Goal: Information Seeking & Learning: Learn about a topic

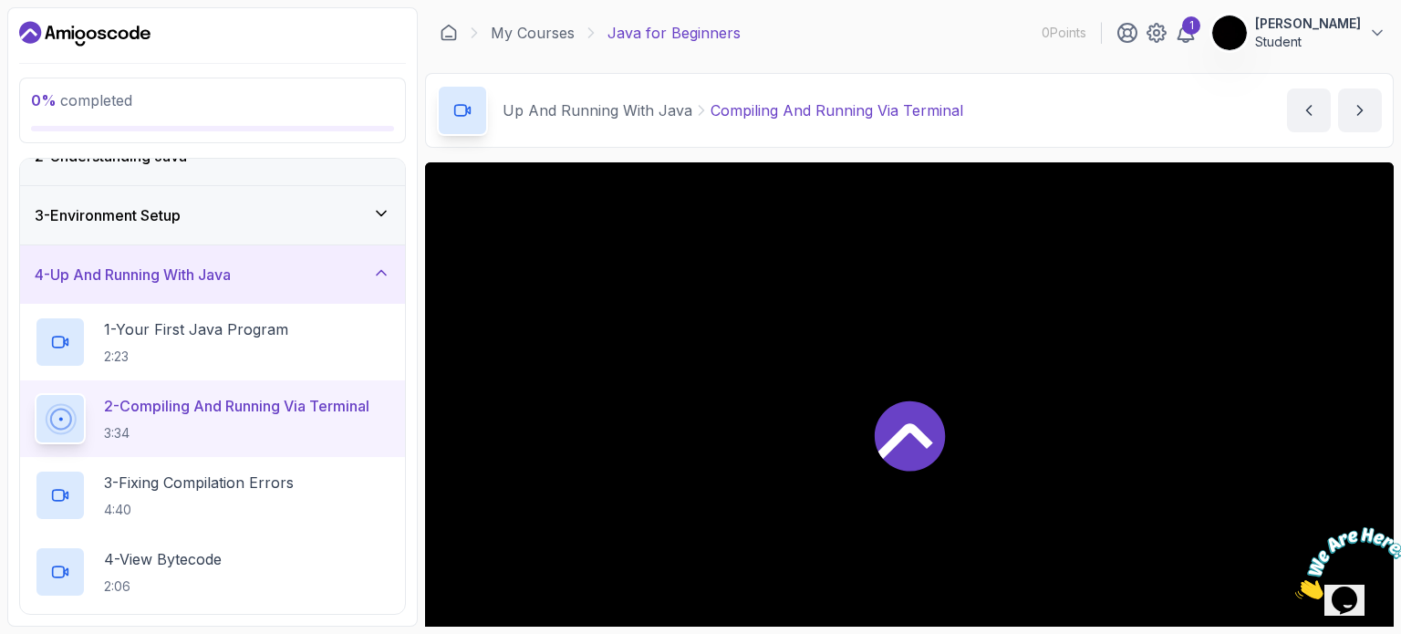
click at [193, 268] on h3 "4 - Up And Running With Java" at bounding box center [133, 275] width 196 height 22
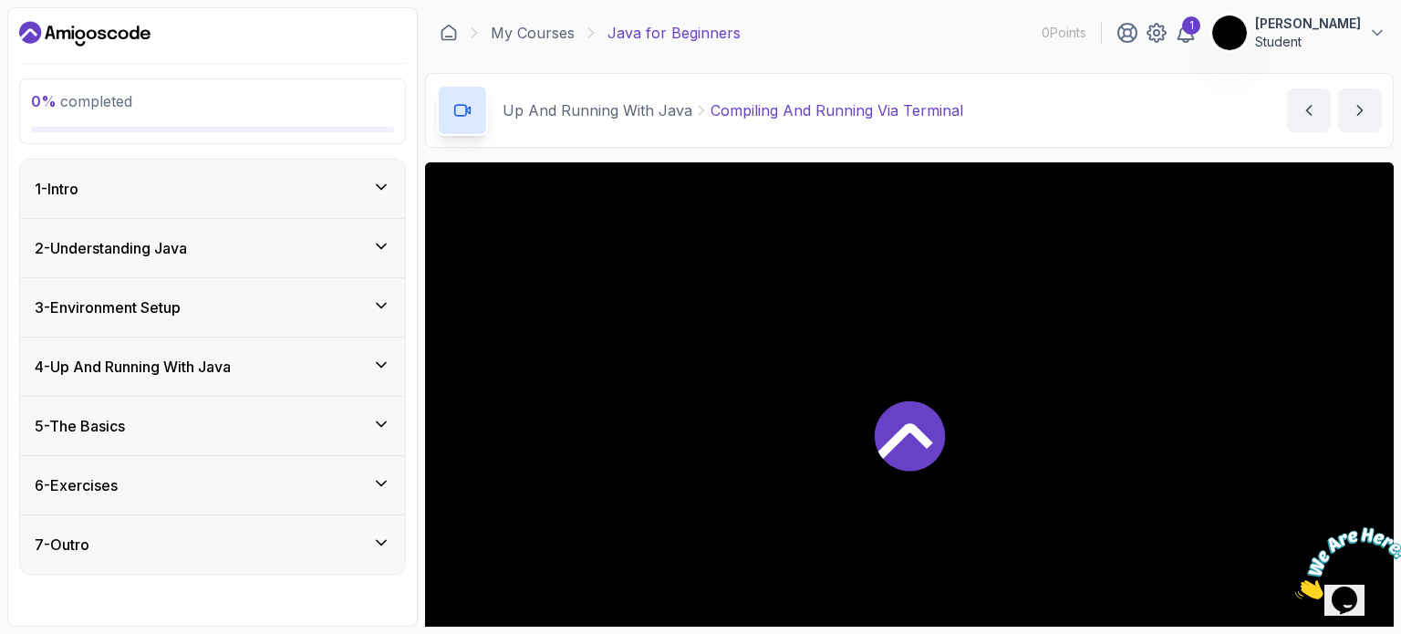
click at [174, 363] on h3 "4 - Up And Running With Java" at bounding box center [133, 367] width 196 height 22
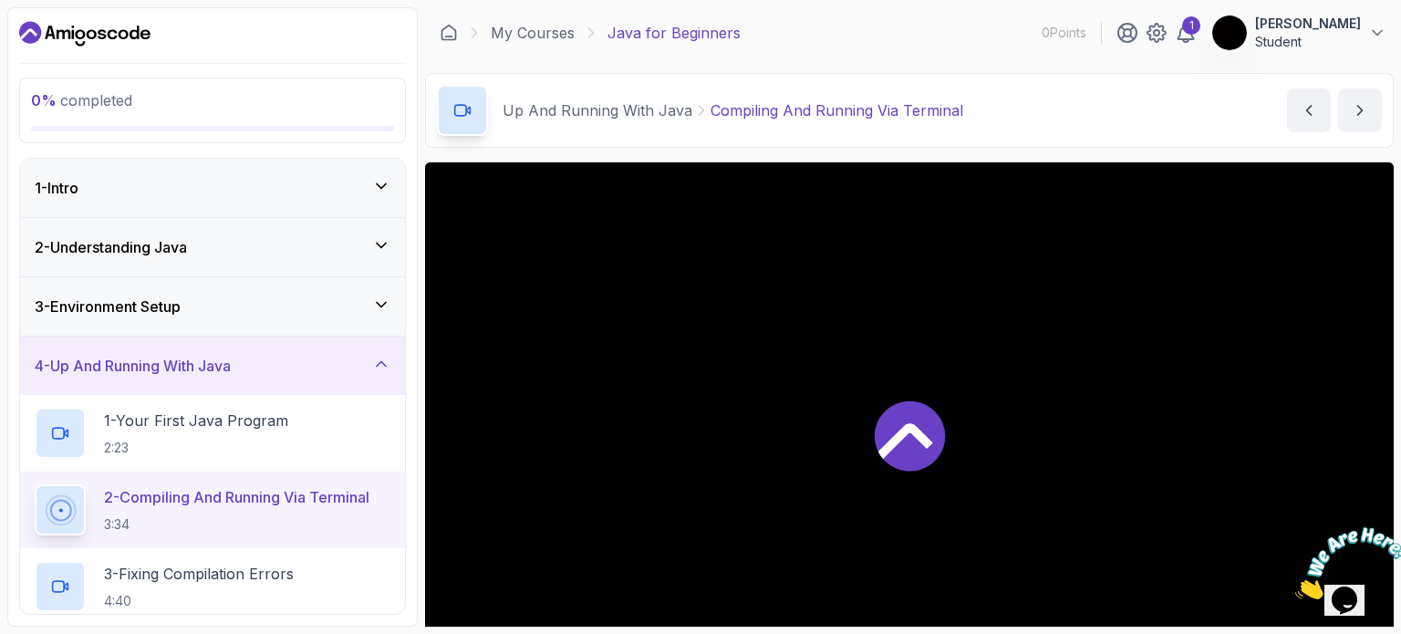
click at [154, 313] on h3 "3 - Environment Setup" at bounding box center [108, 307] width 146 height 22
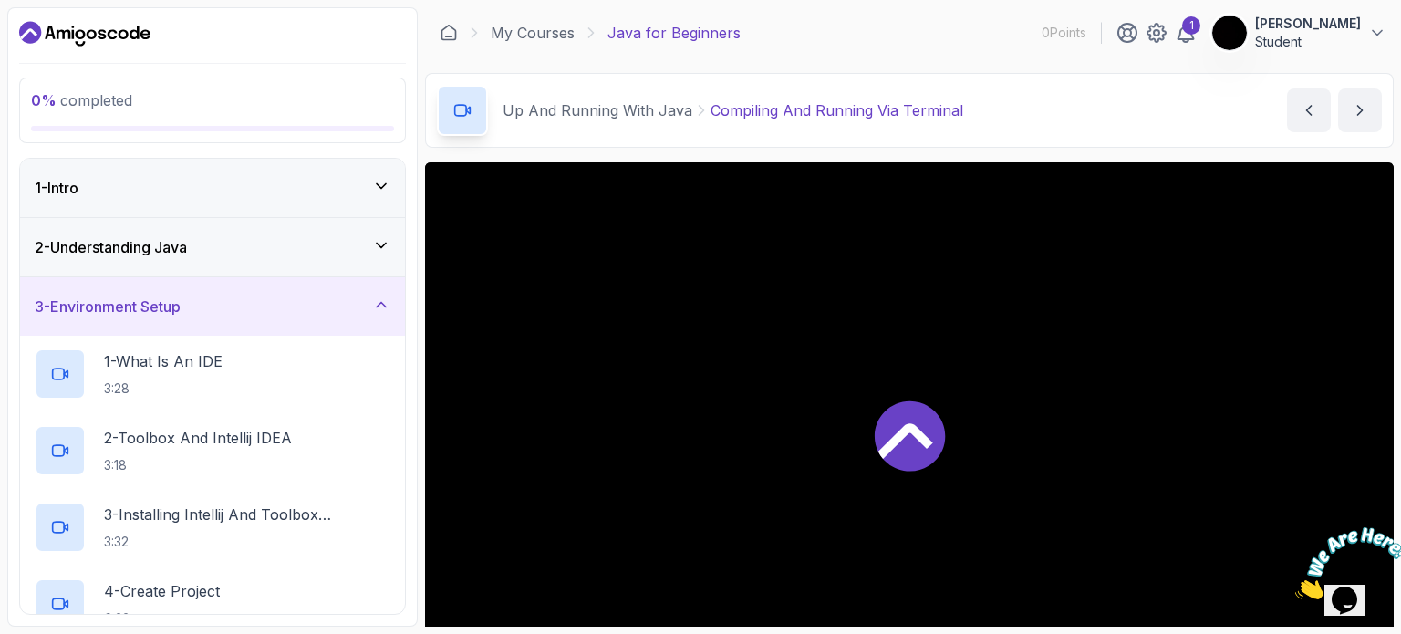
click at [166, 315] on h3 "3 - Environment Setup" at bounding box center [108, 307] width 146 height 22
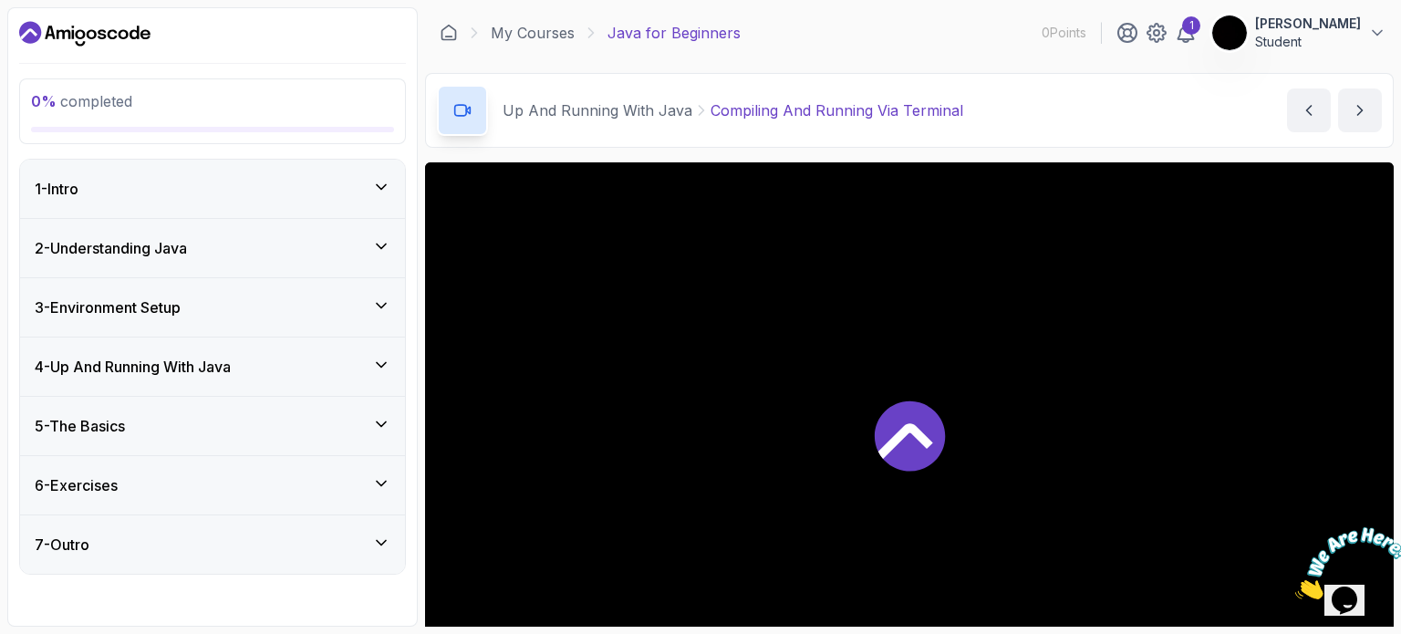
click at [172, 364] on h3 "4 - Up And Running With Java" at bounding box center [133, 367] width 196 height 22
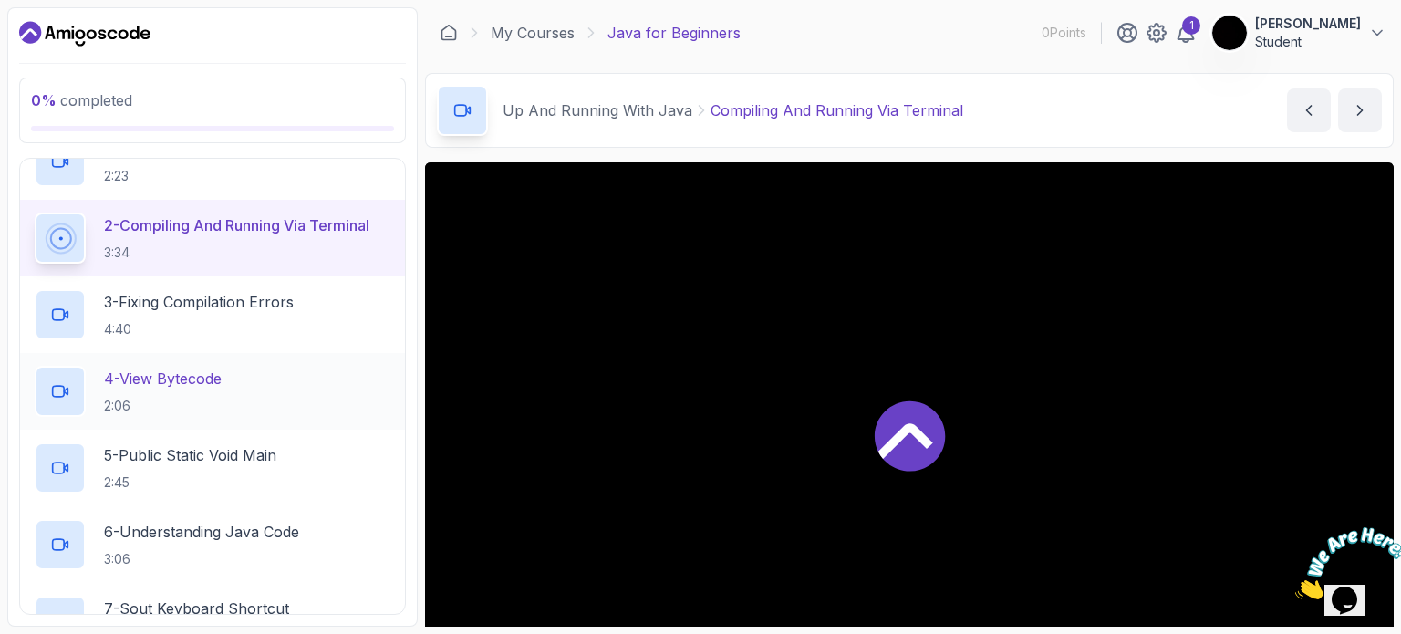
scroll to position [274, 0]
click at [286, 300] on p "3 - Fixing Compilation Errors" at bounding box center [199, 300] width 190 height 22
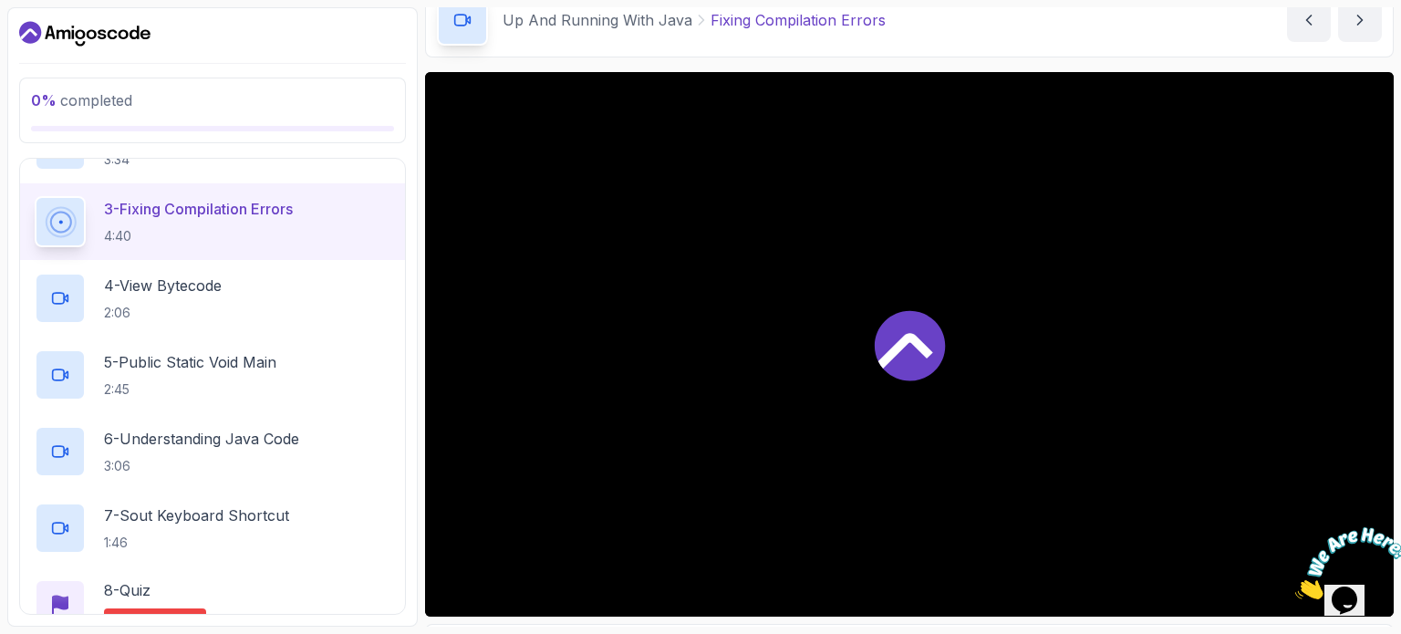
scroll to position [91, 0]
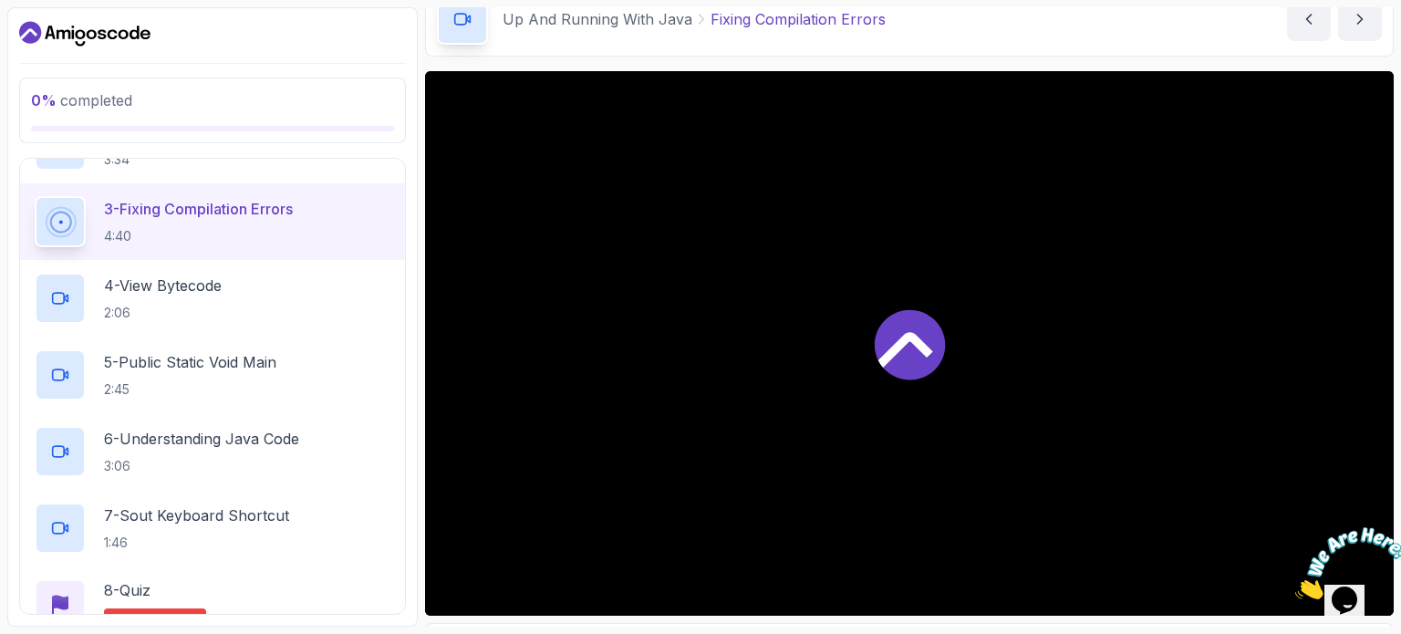
click at [909, 297] on div at bounding box center [909, 343] width 969 height 545
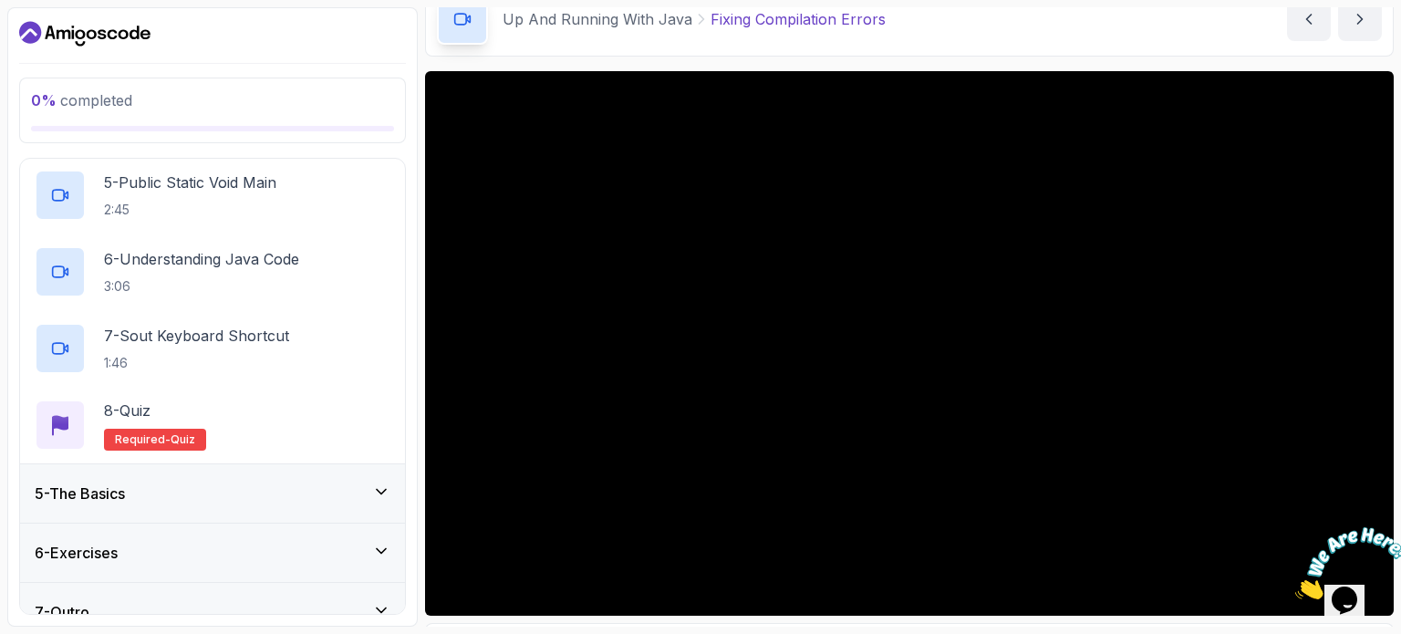
scroll to position [547, 0]
click at [185, 472] on div "5 - The Basics" at bounding box center [212, 491] width 385 height 58
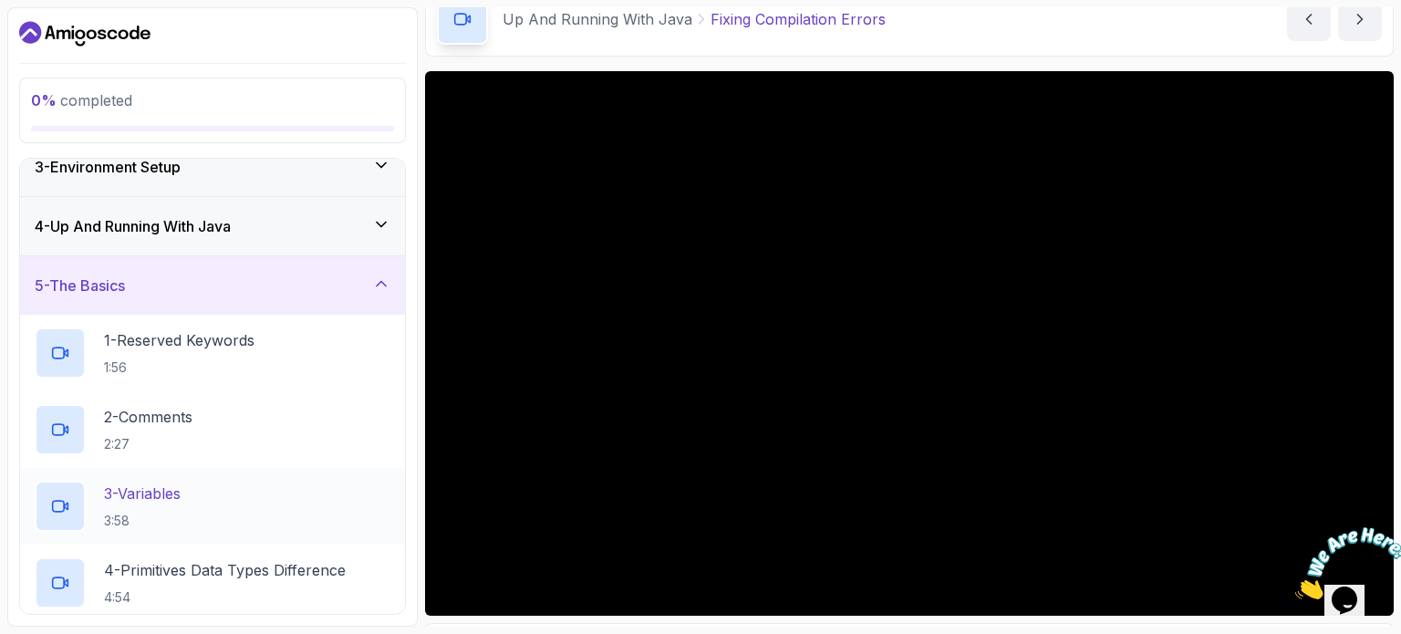
scroll to position [91, 0]
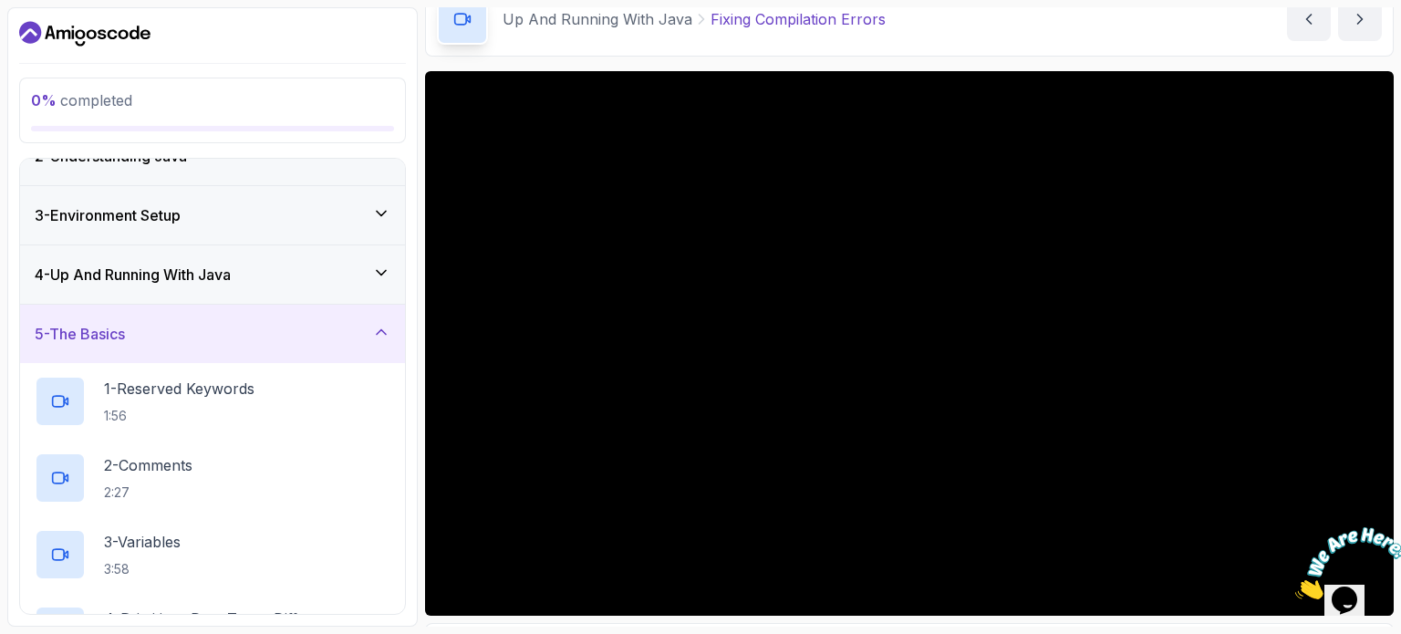
click at [169, 326] on div "5 - The Basics" at bounding box center [213, 334] width 356 height 22
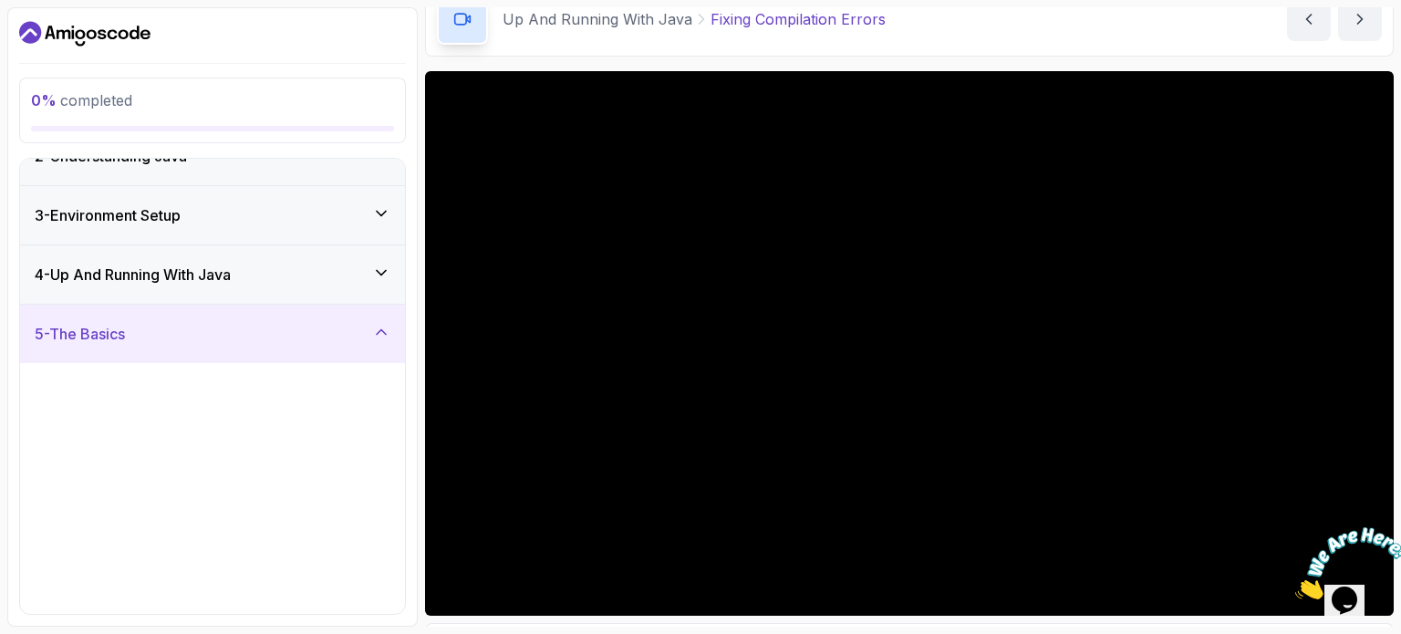
scroll to position [0, 0]
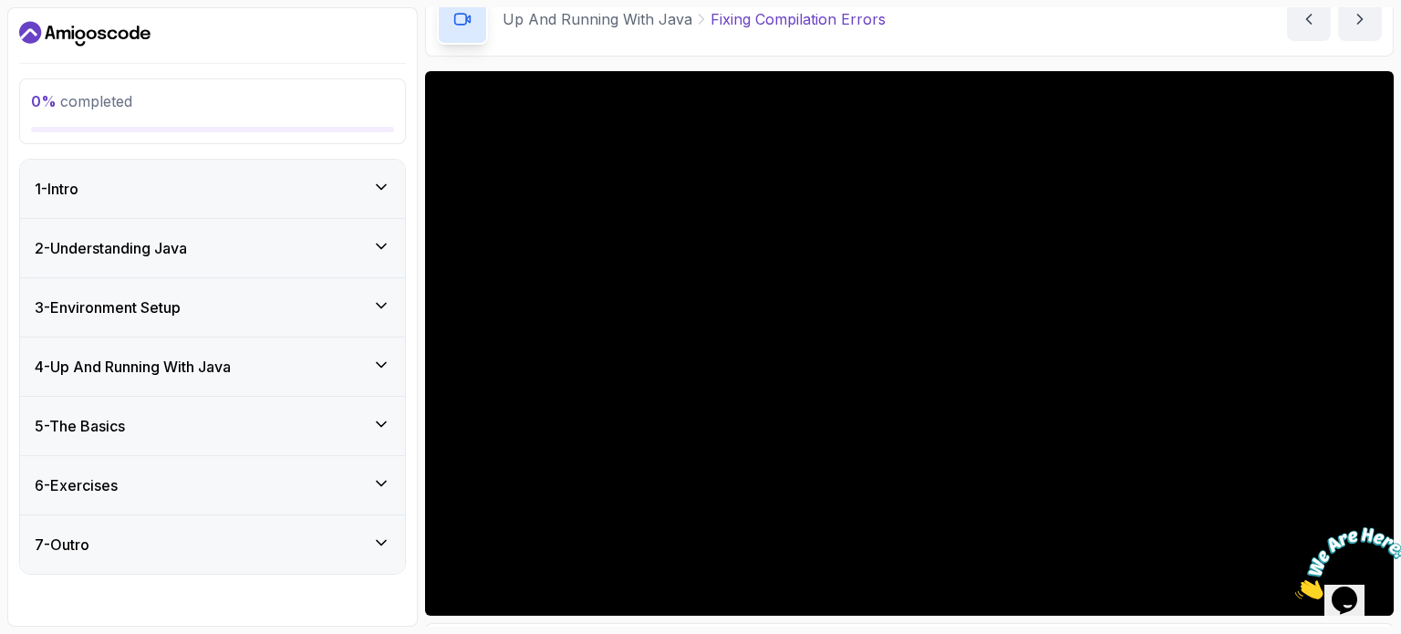
click at [166, 371] on h3 "4 - Up And Running With Java" at bounding box center [133, 367] width 196 height 22
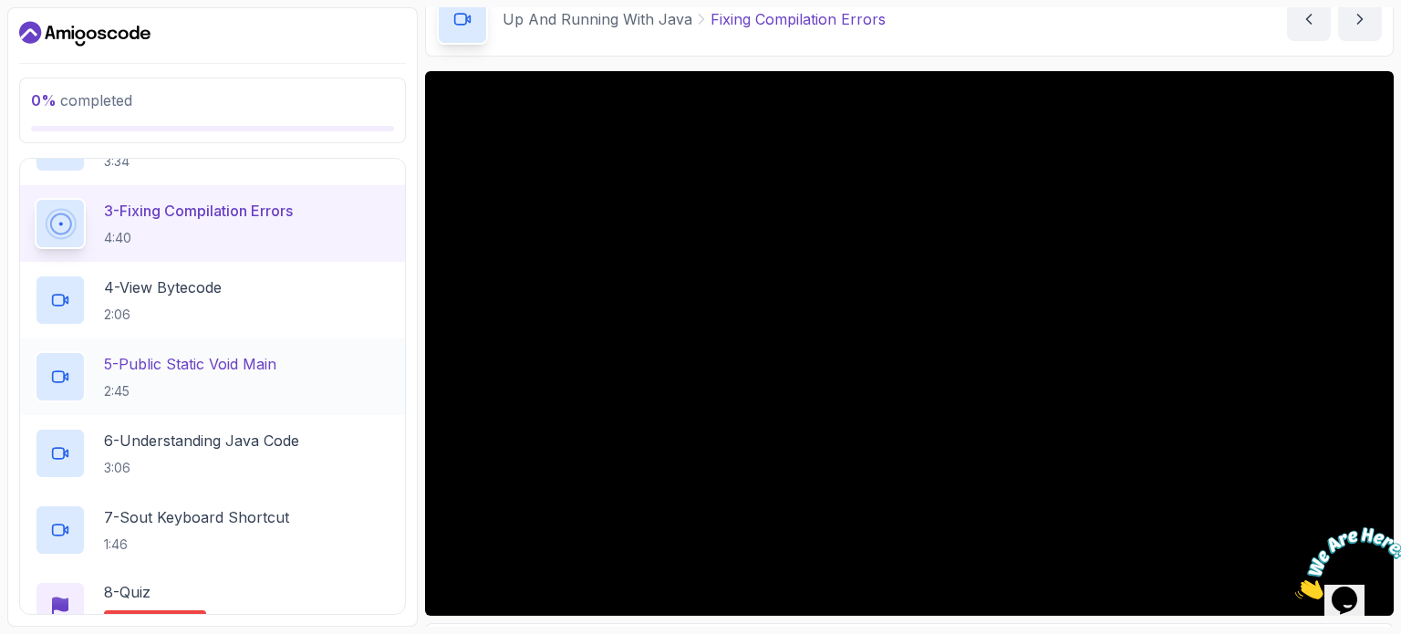
scroll to position [365, 0]
click at [207, 275] on p "4 - View Bytecode" at bounding box center [163, 286] width 118 height 22
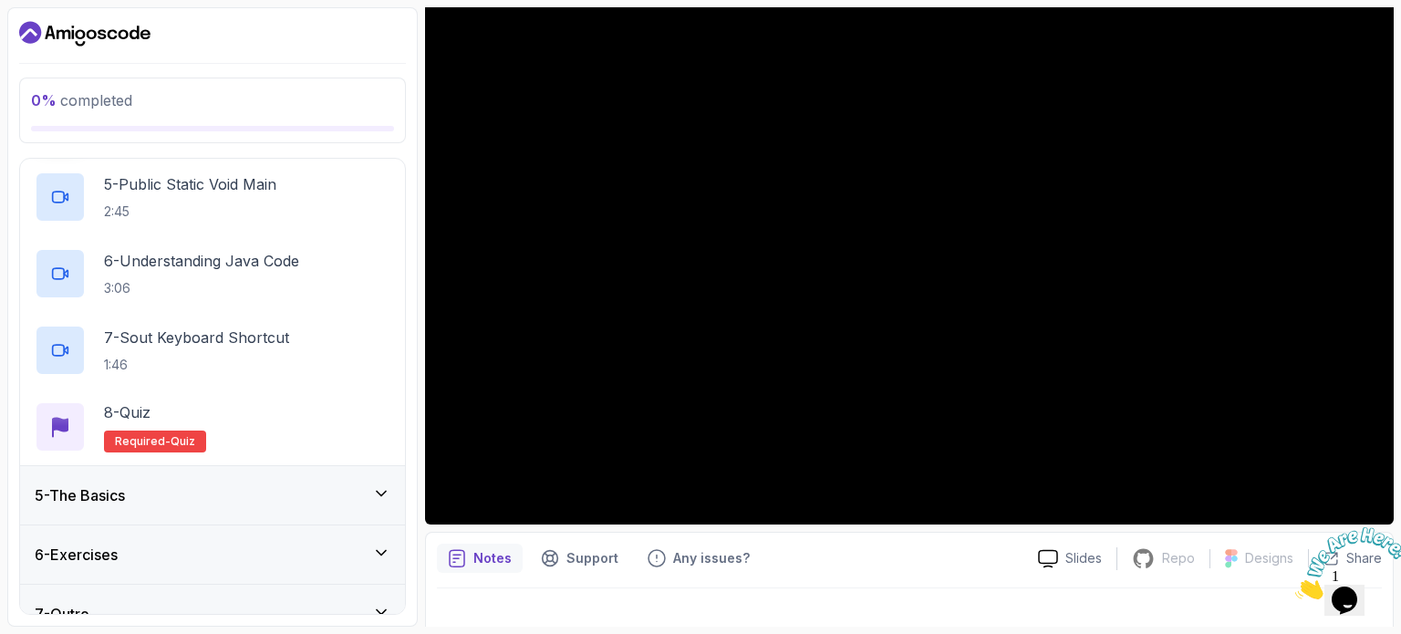
scroll to position [547, 0]
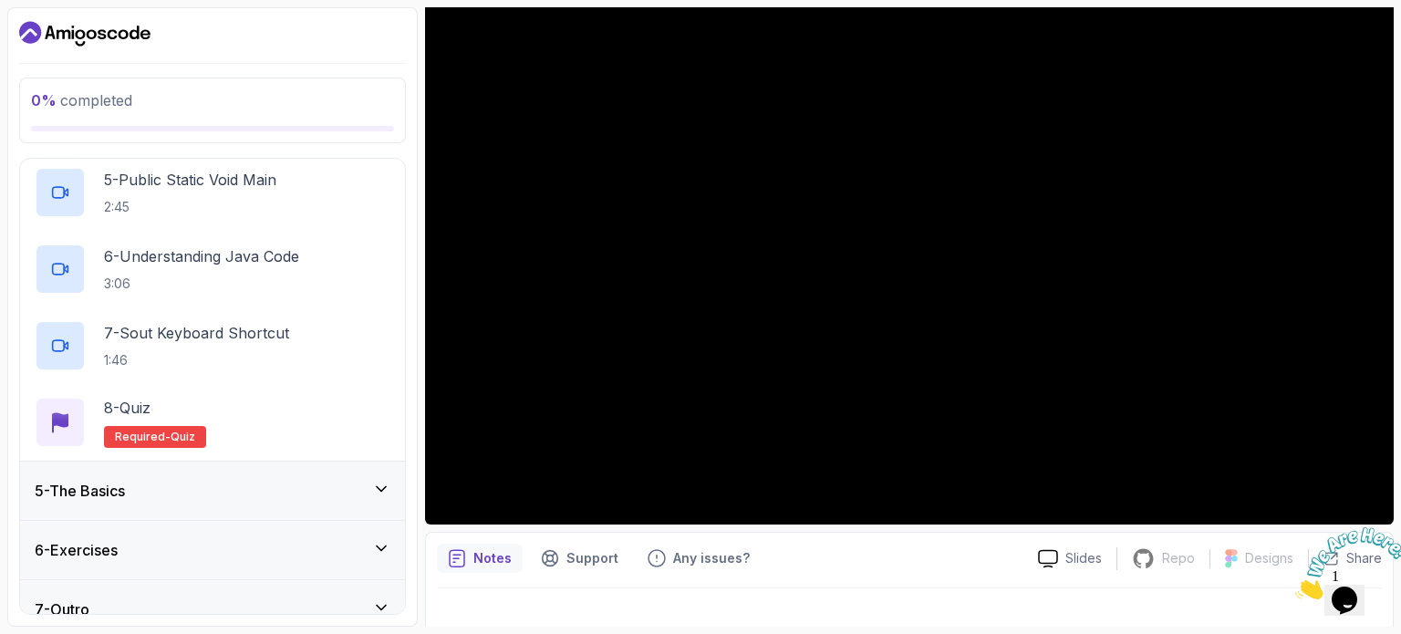
click at [116, 489] on h3 "5 - The Basics" at bounding box center [80, 491] width 90 height 22
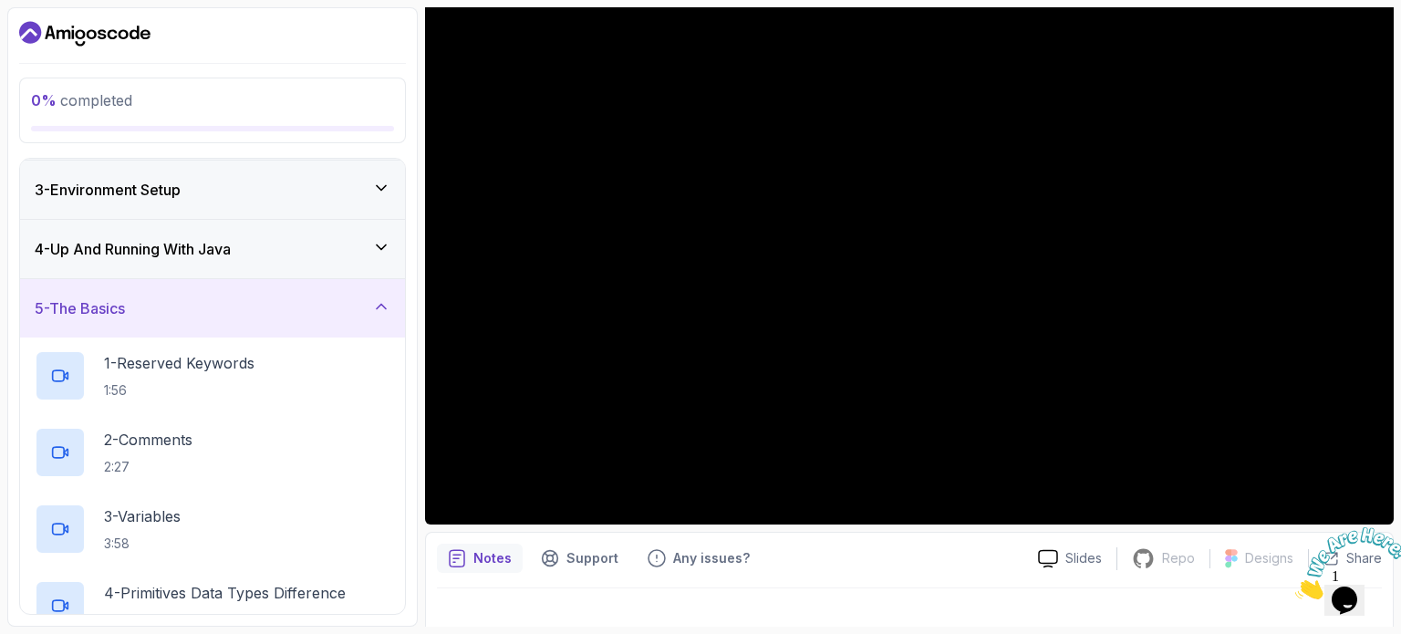
scroll to position [91, 0]
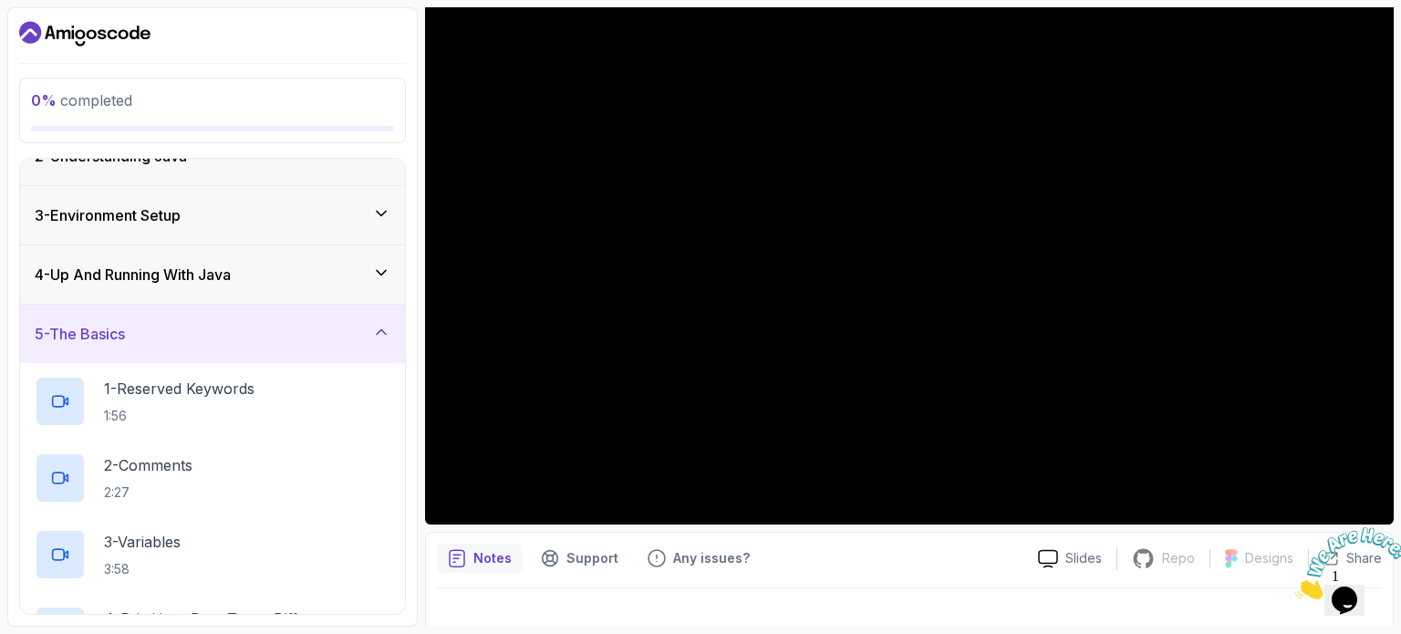
click at [193, 331] on div "5 - The Basics" at bounding box center [213, 334] width 356 height 22
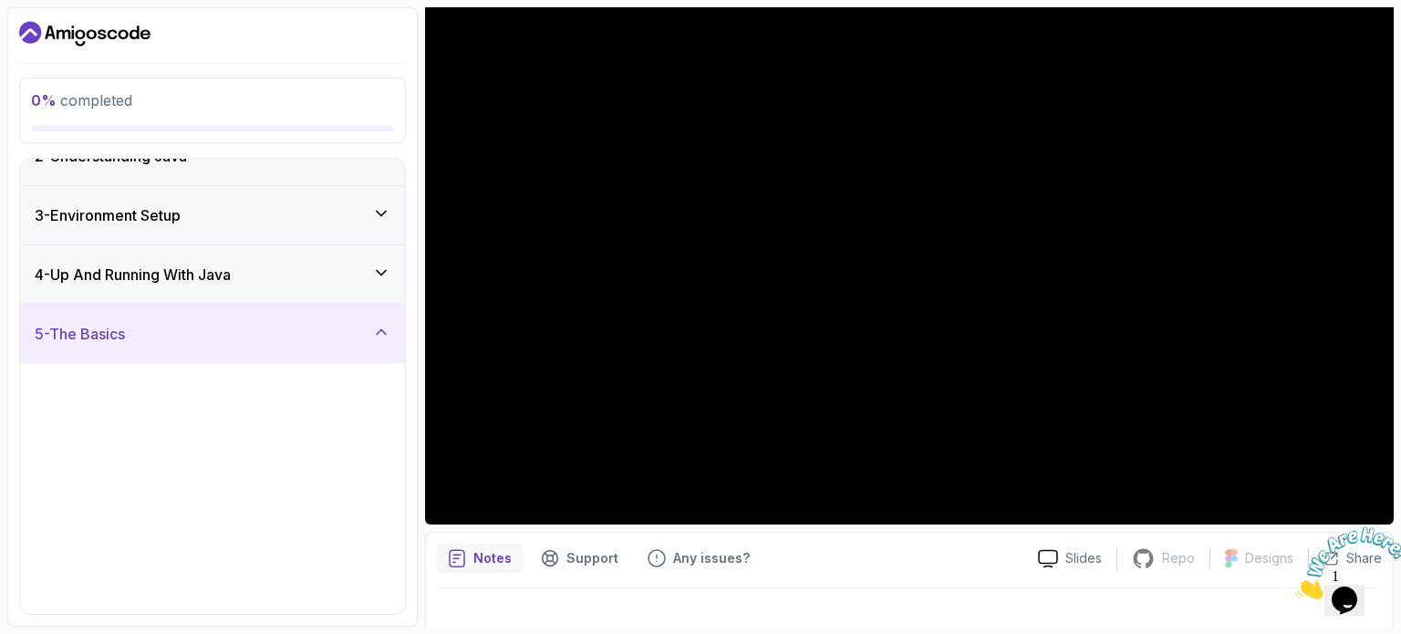
scroll to position [0, 0]
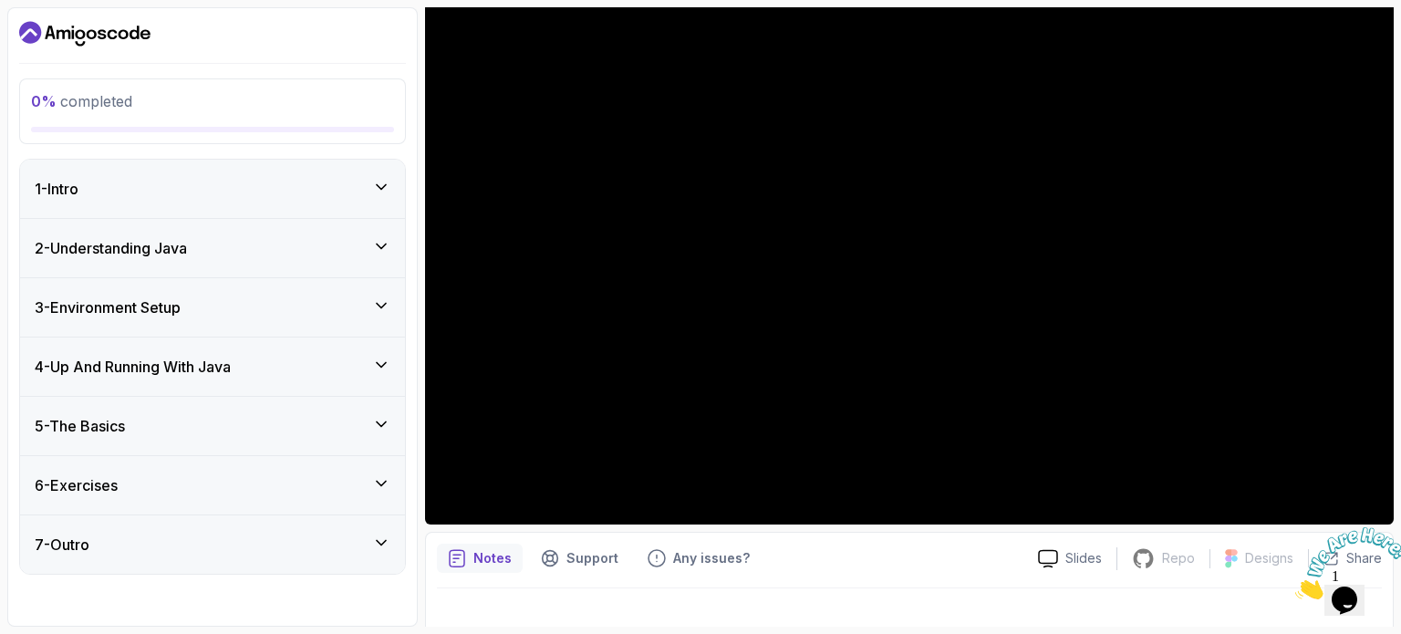
click at [172, 363] on h3 "4 - Up And Running With Java" at bounding box center [133, 367] width 196 height 22
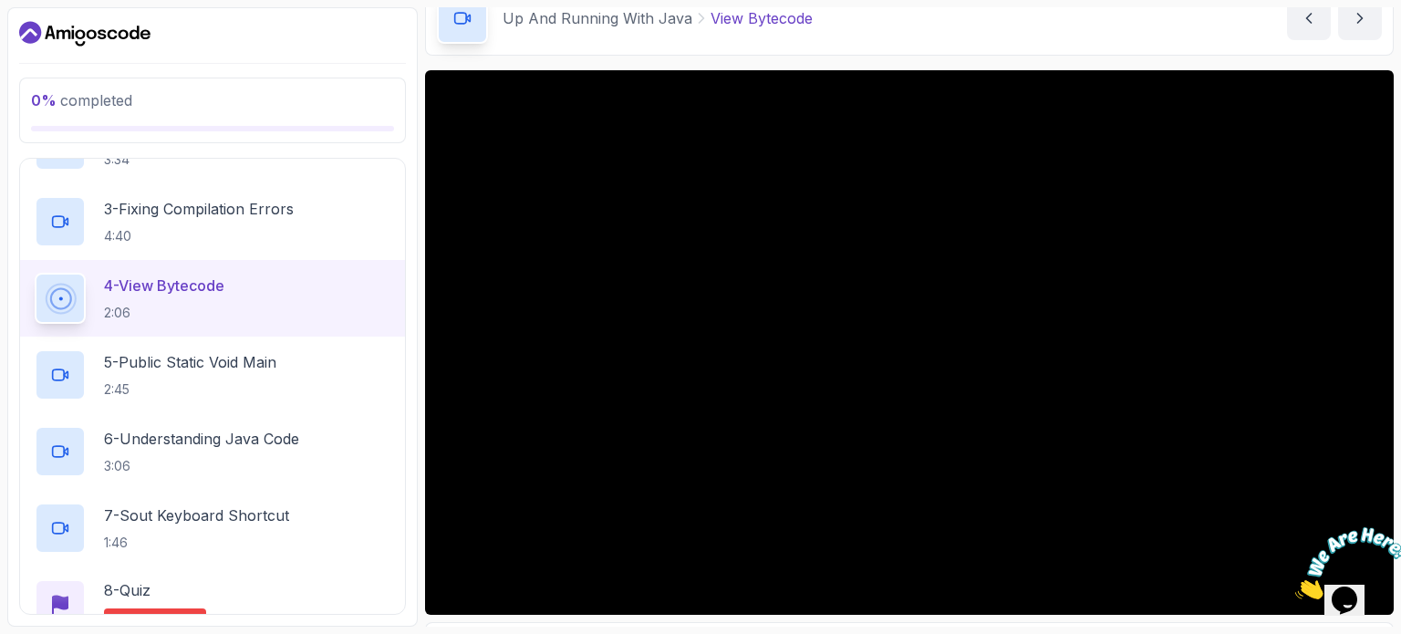
scroll to position [91, 0]
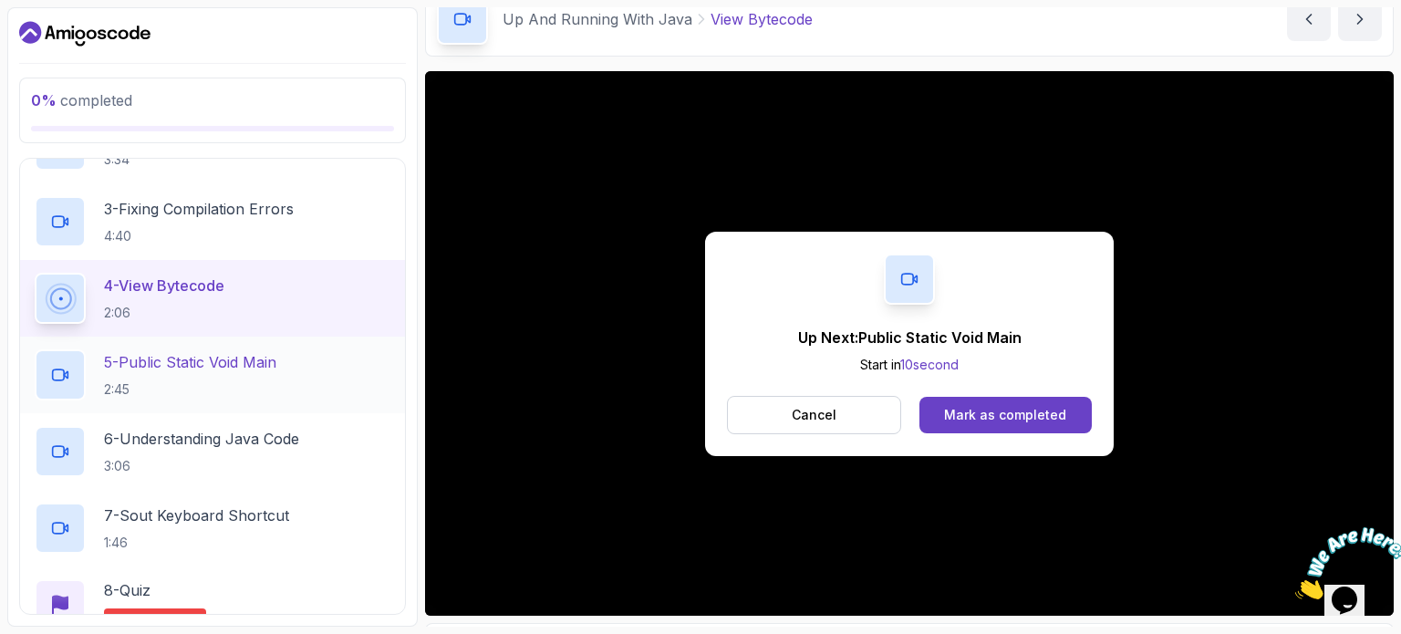
click at [264, 374] on h2 "5 - Public Static Void Main 2:45" at bounding box center [190, 374] width 172 height 47
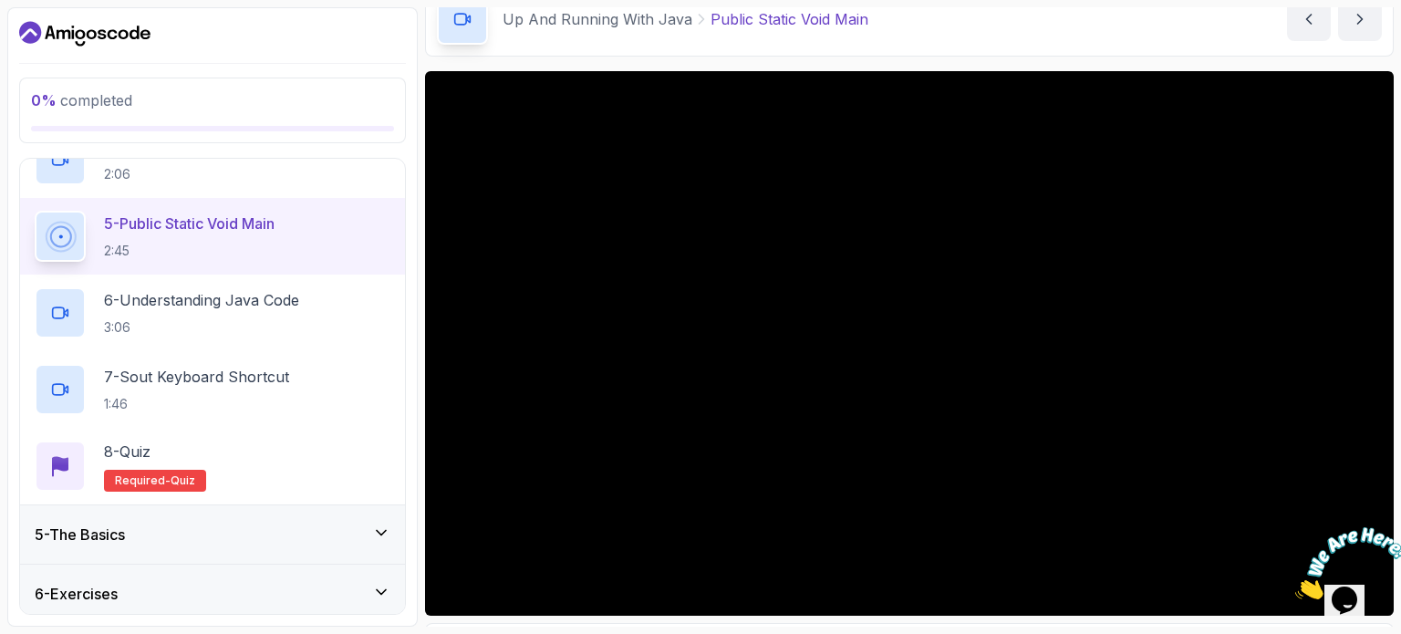
scroll to position [547, 0]
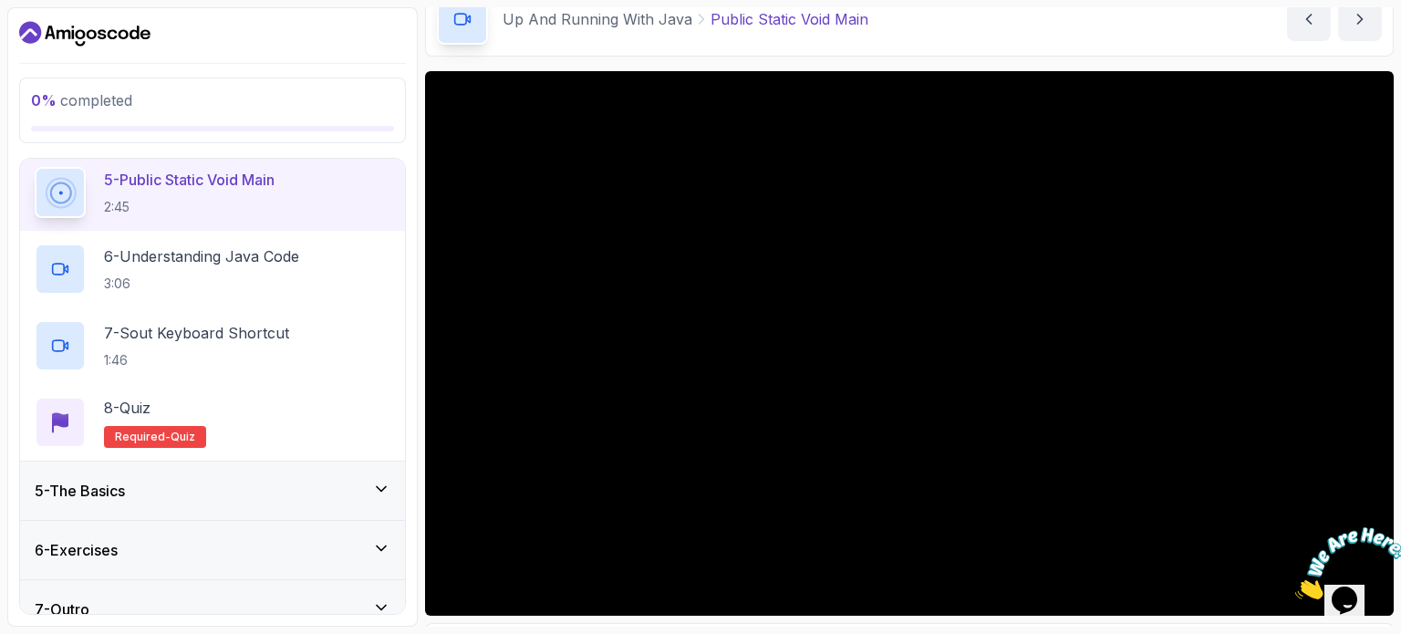
click at [176, 488] on div "5 - The Basics" at bounding box center [213, 491] width 356 height 22
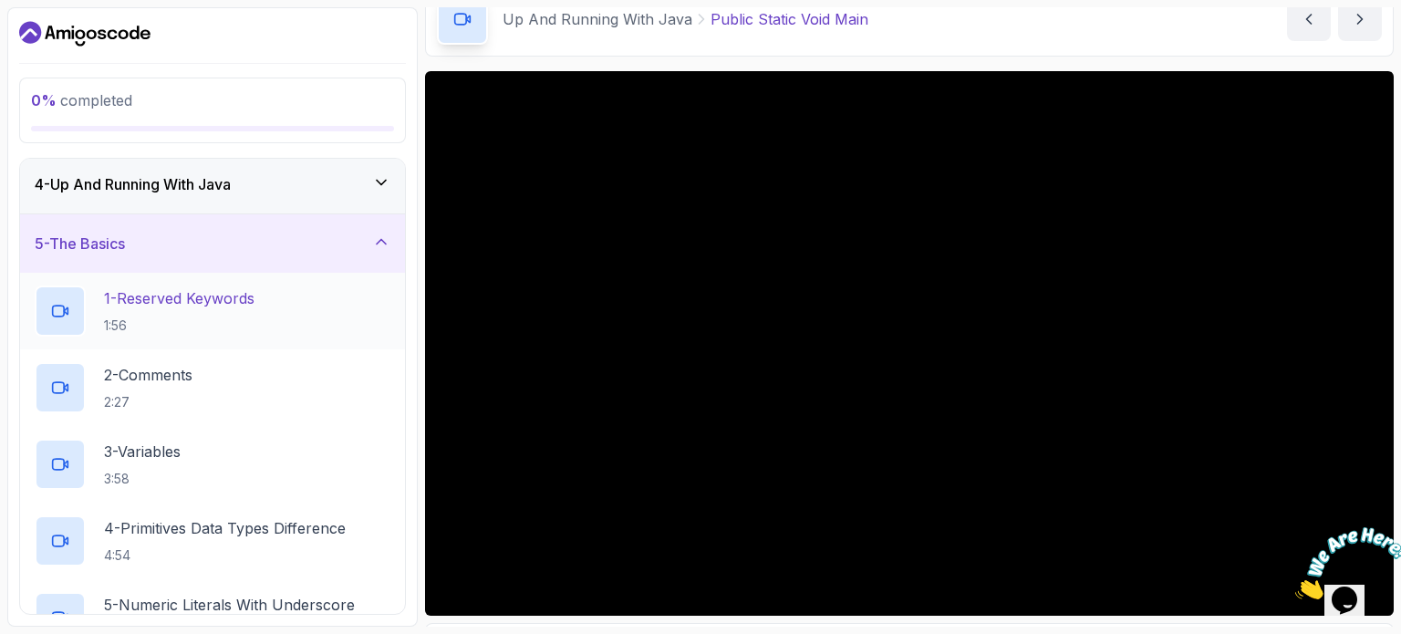
scroll to position [182, 0]
click at [296, 244] on div "5 - The Basics" at bounding box center [213, 243] width 356 height 22
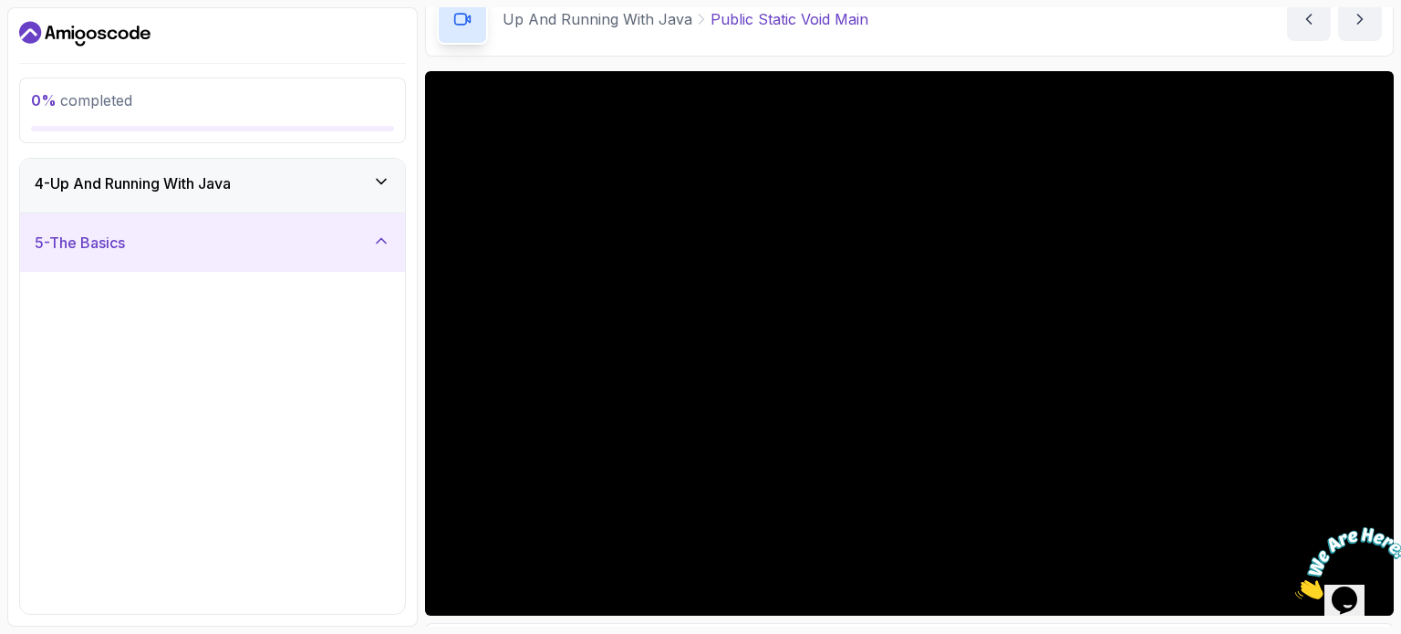
scroll to position [0, 0]
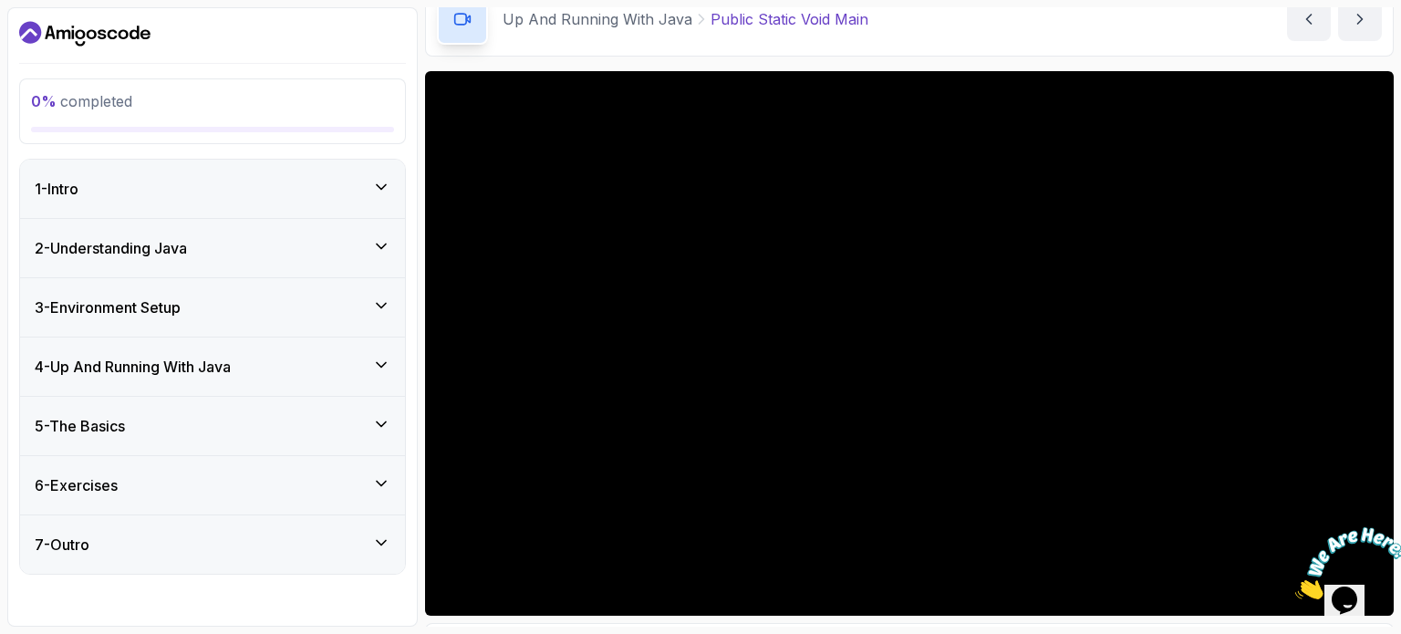
click at [186, 431] on div "5 - The Basics" at bounding box center [213, 426] width 356 height 22
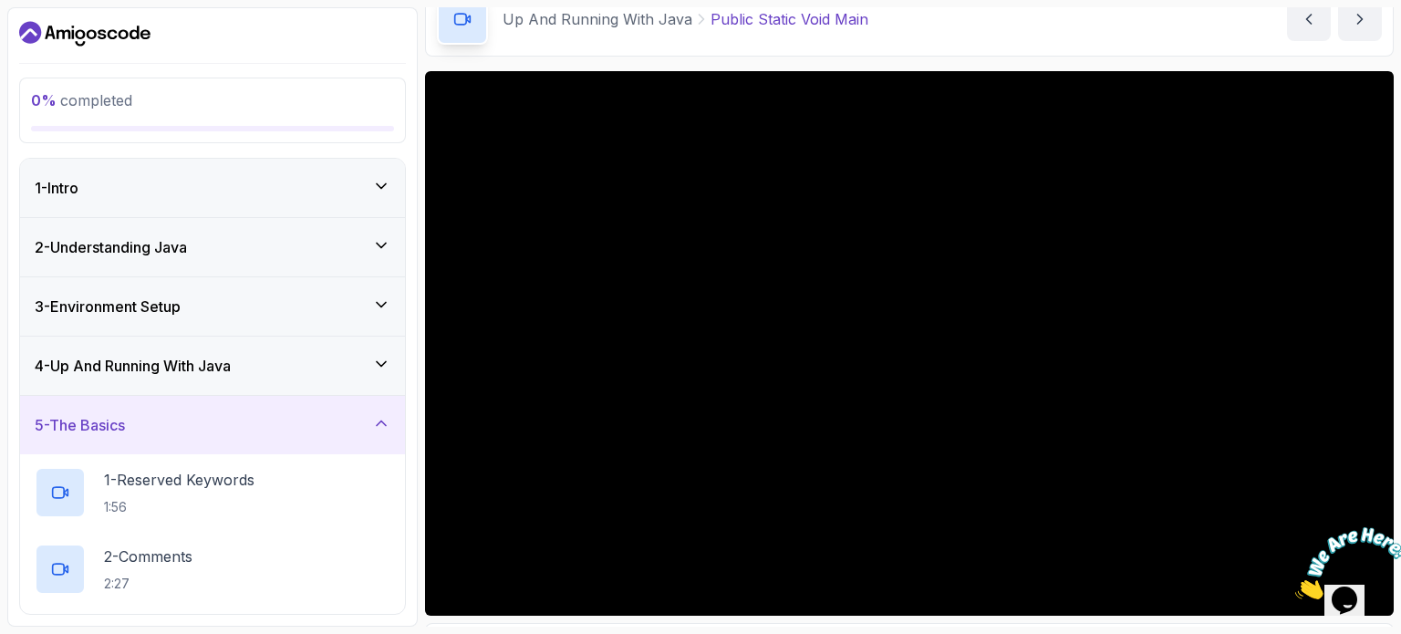
click at [167, 349] on div "4 - Up And Running With Java" at bounding box center [212, 366] width 385 height 58
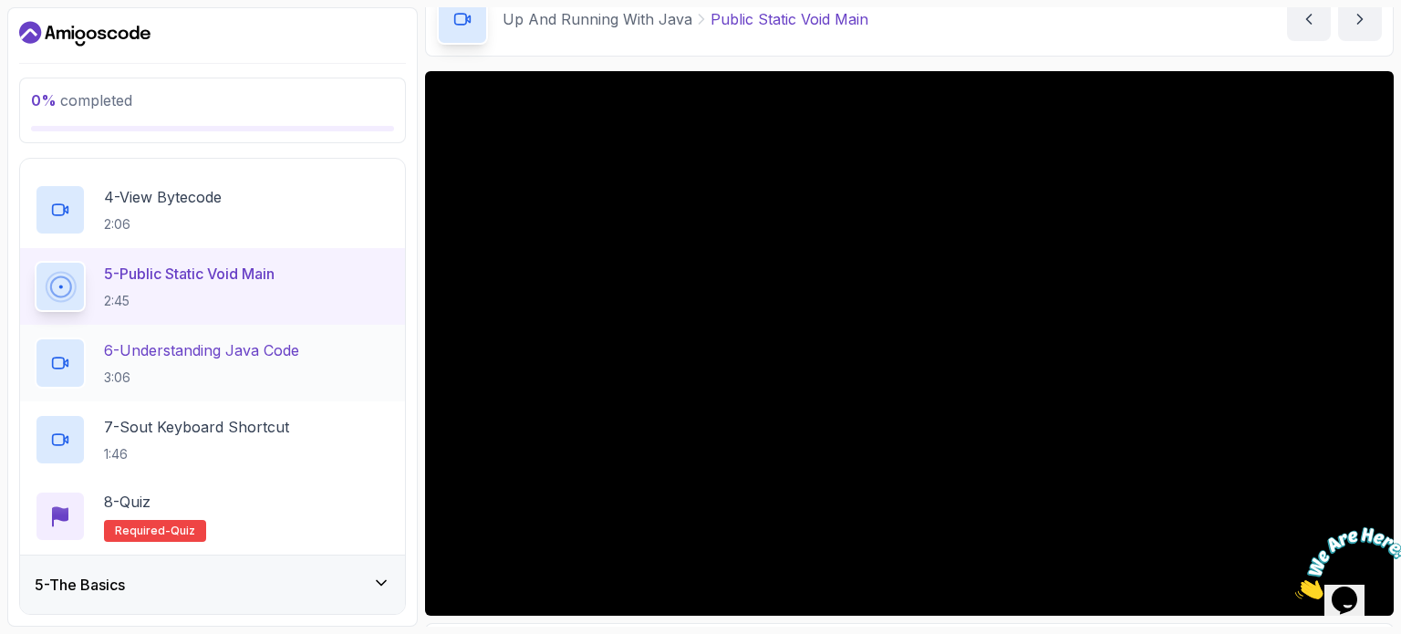
scroll to position [456, 0]
click at [279, 360] on h2 "6 - Understanding Java Code 3:06" at bounding box center [201, 360] width 195 height 47
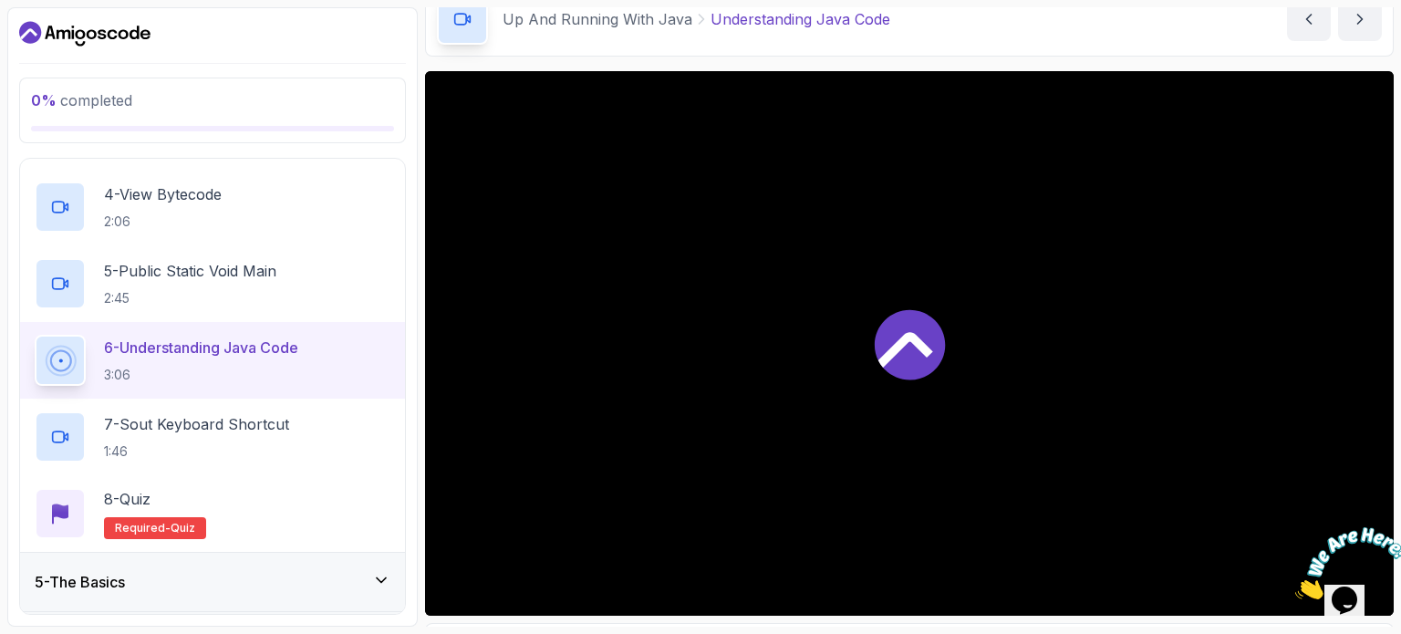
click at [898, 364] on icon at bounding box center [910, 344] width 70 height 70
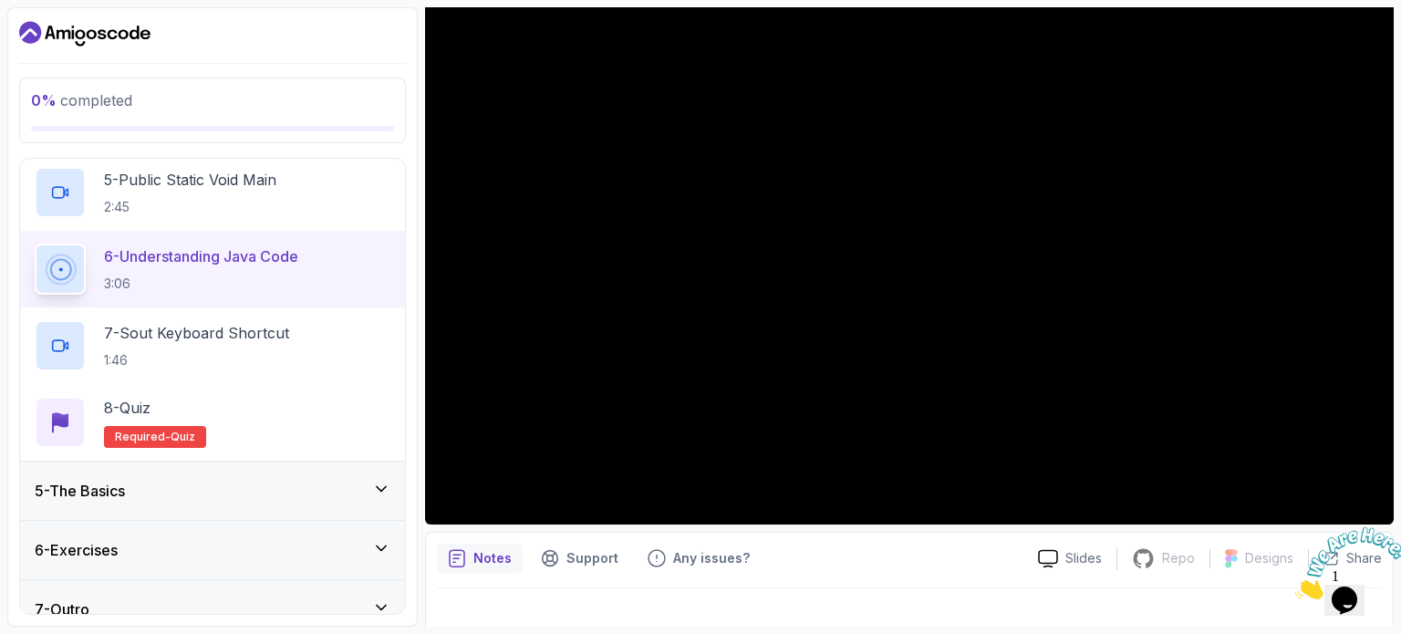
scroll to position [569, 0]
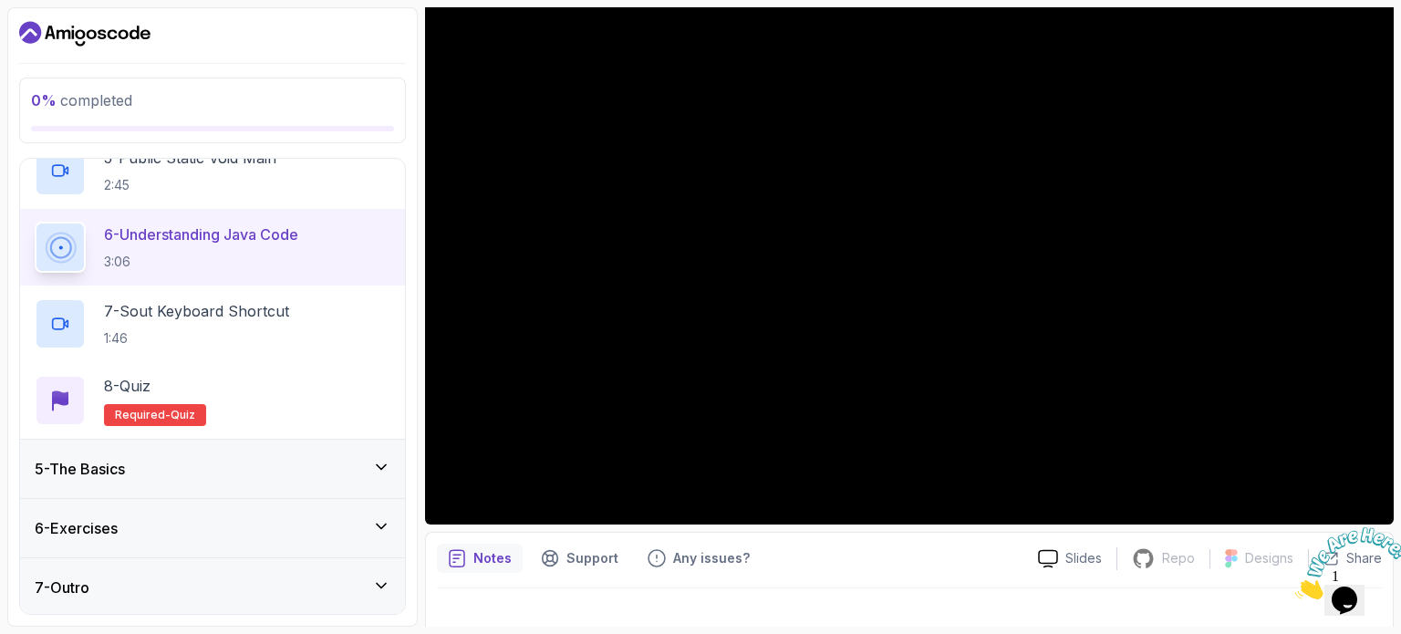
click at [232, 467] on div "5 - The Basics" at bounding box center [213, 469] width 356 height 22
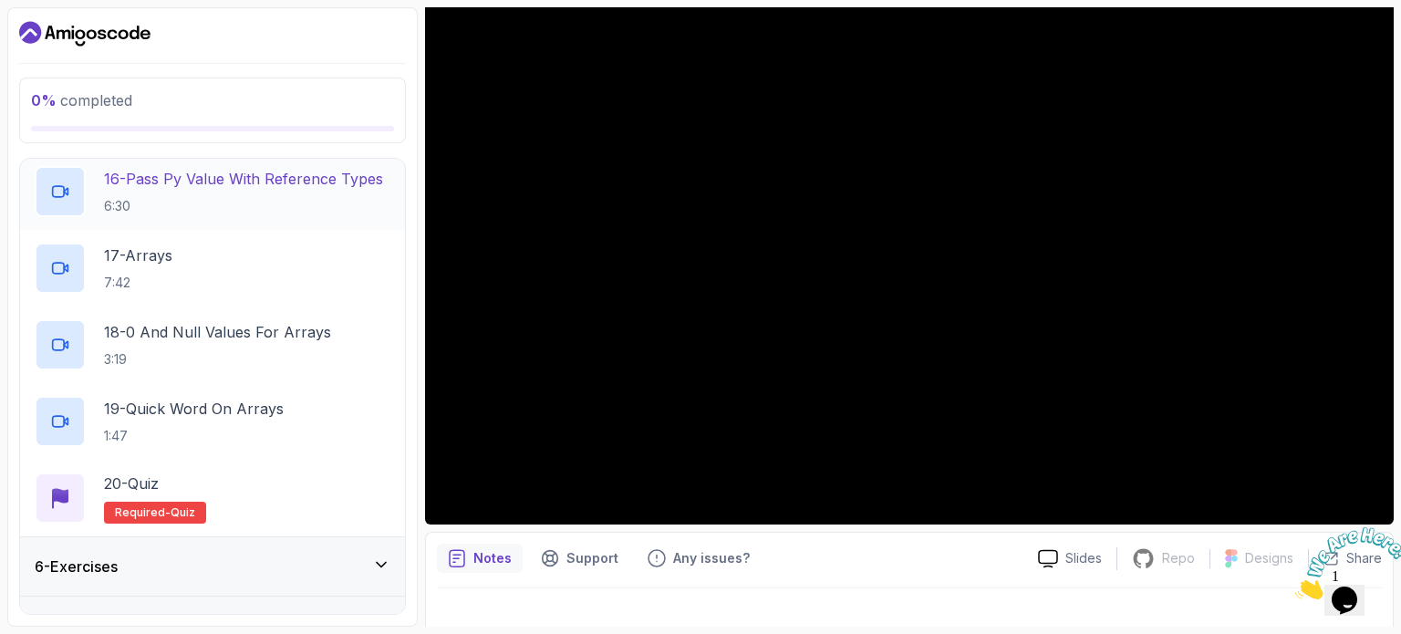
scroll to position [1489, 0]
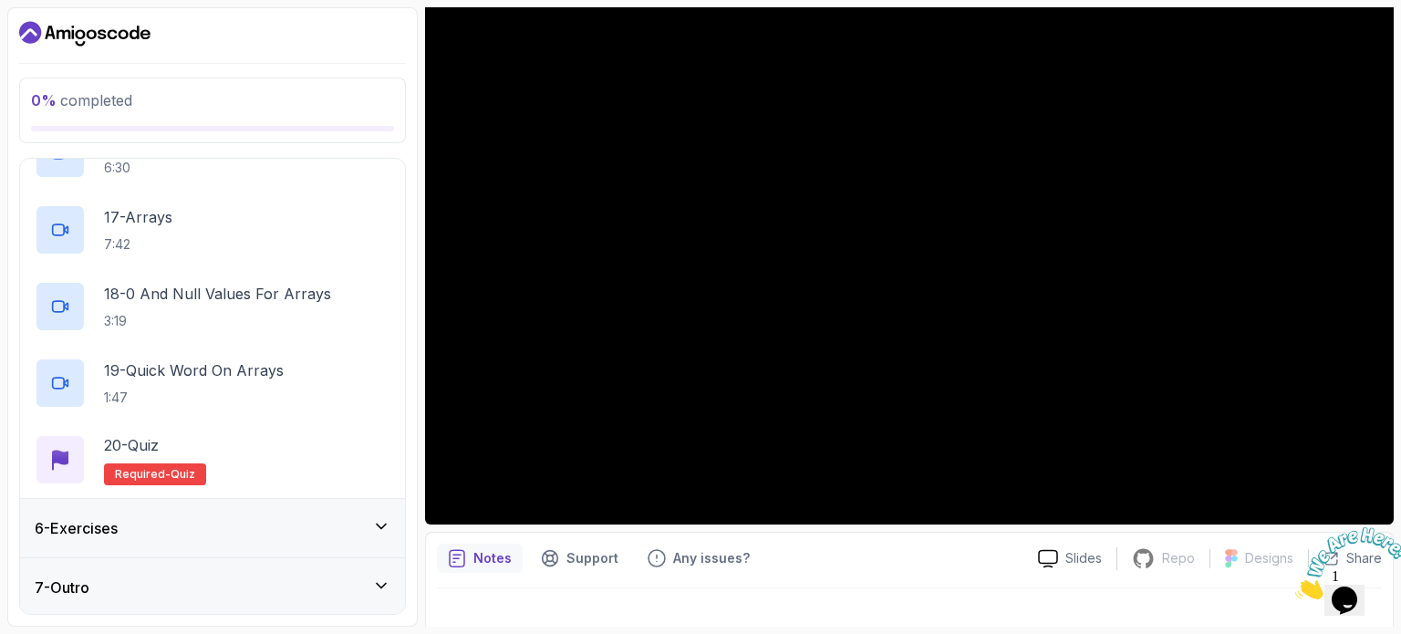
drag, startPoint x: 231, startPoint y: 534, endPoint x: 224, endPoint y: 520, distance: 15.5
click at [230, 532] on div "6 - Exercises" at bounding box center [213, 528] width 356 height 22
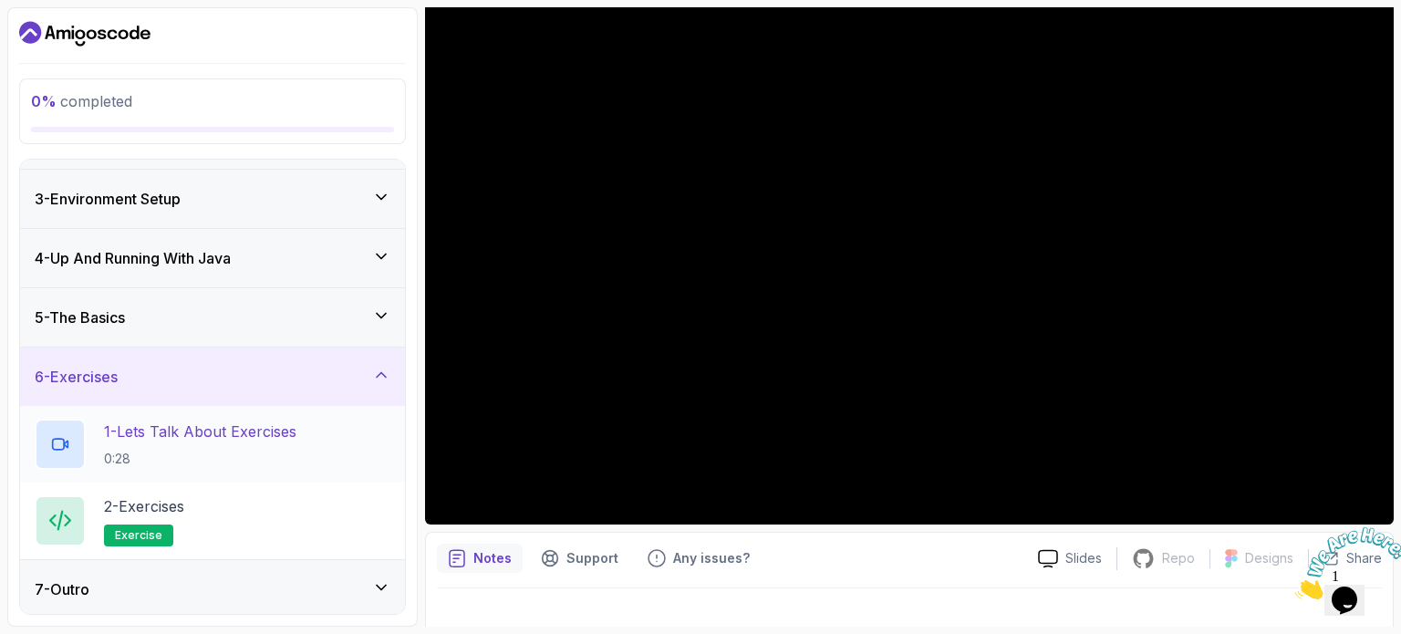
scroll to position [109, 0]
click at [184, 523] on h2 "2 - Exercises exercise" at bounding box center [144, 520] width 80 height 51
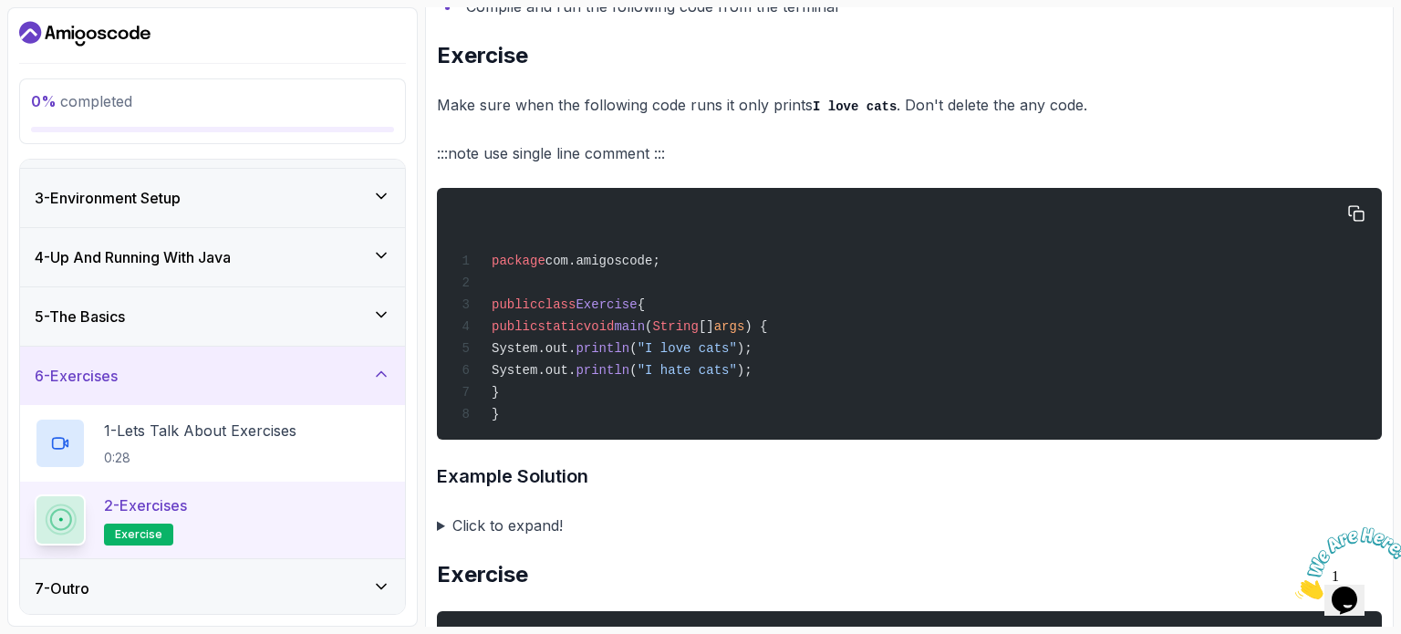
scroll to position [912, 0]
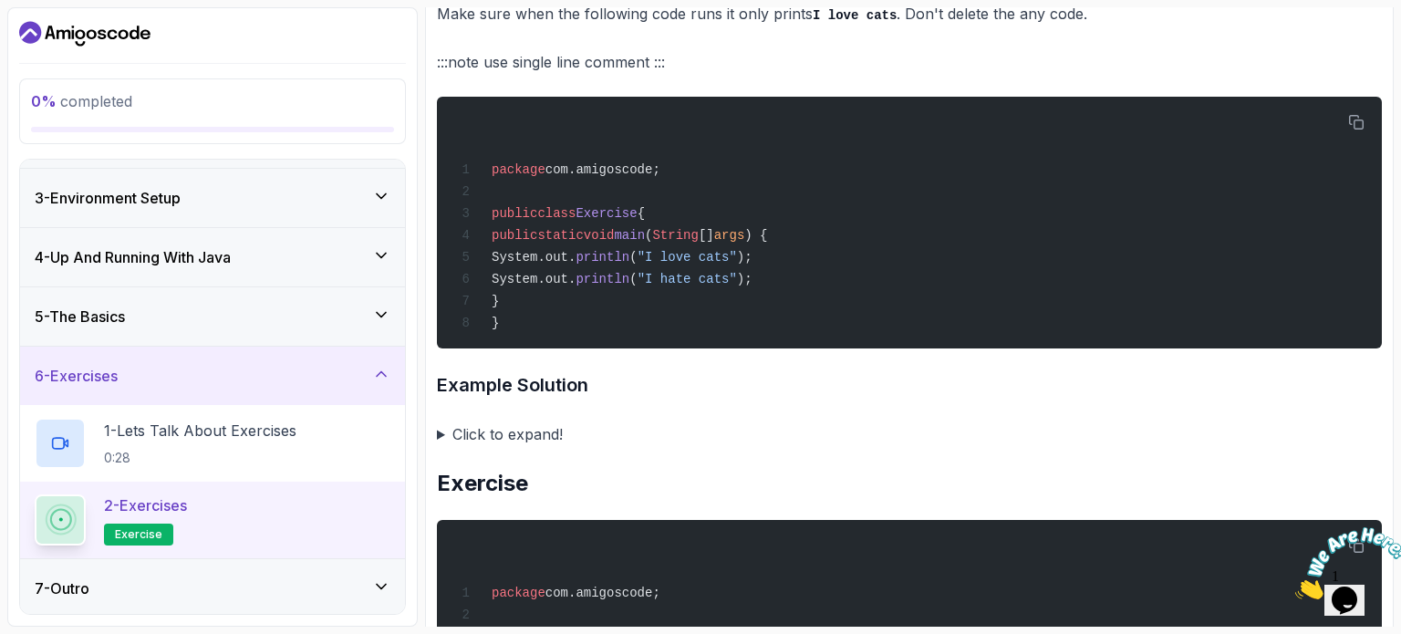
click at [439, 432] on summary "Click to expand!" at bounding box center [909, 435] width 945 height 26
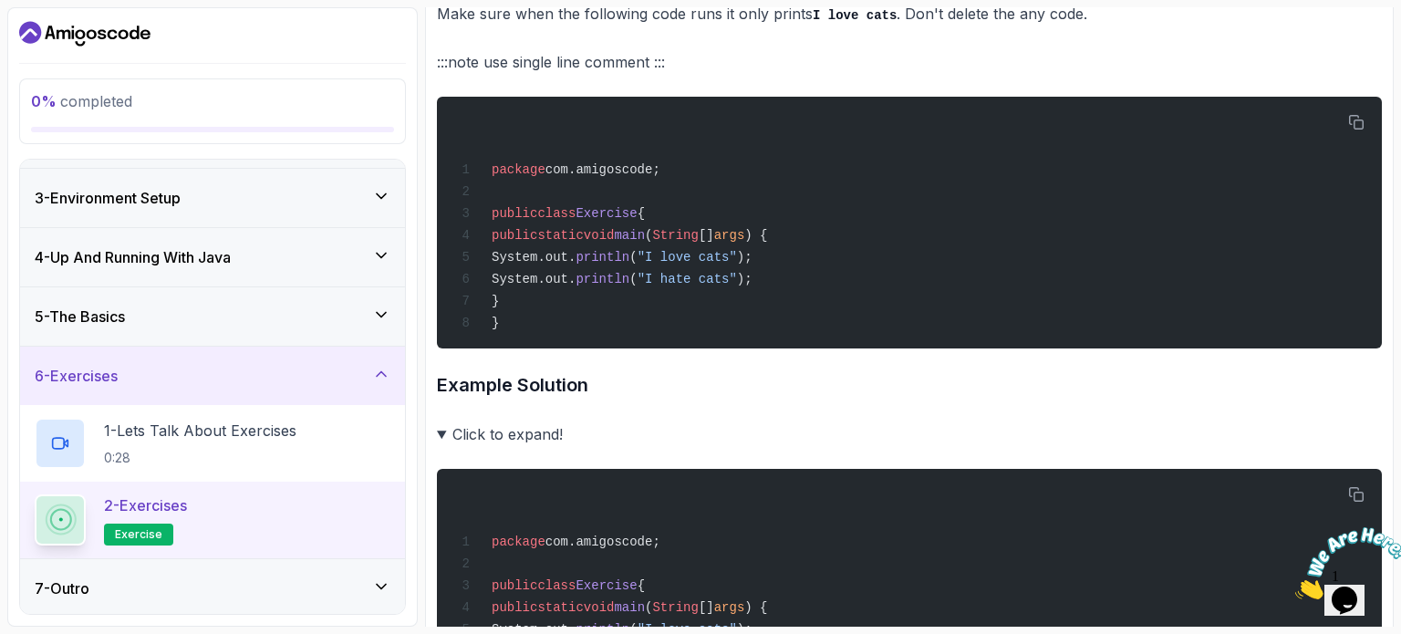
scroll to position [1004, 0]
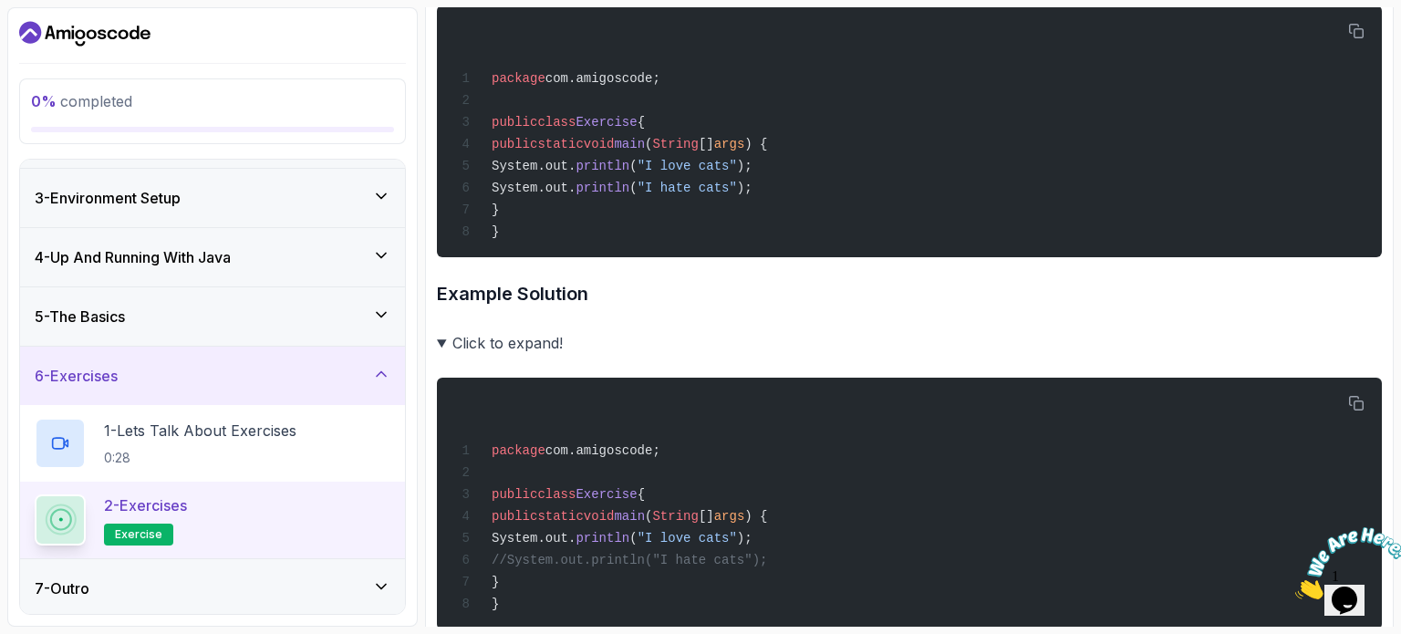
click at [443, 335] on summary "Click to expand!" at bounding box center [909, 343] width 945 height 26
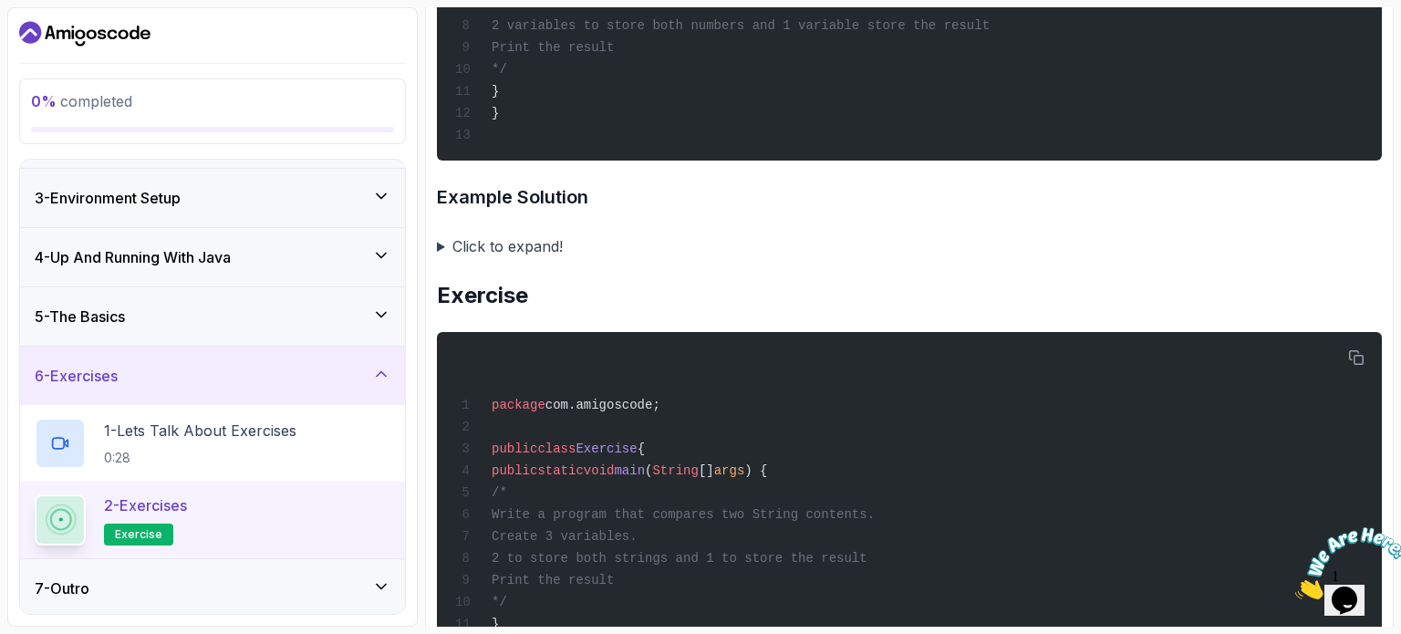
scroll to position [1642, 0]
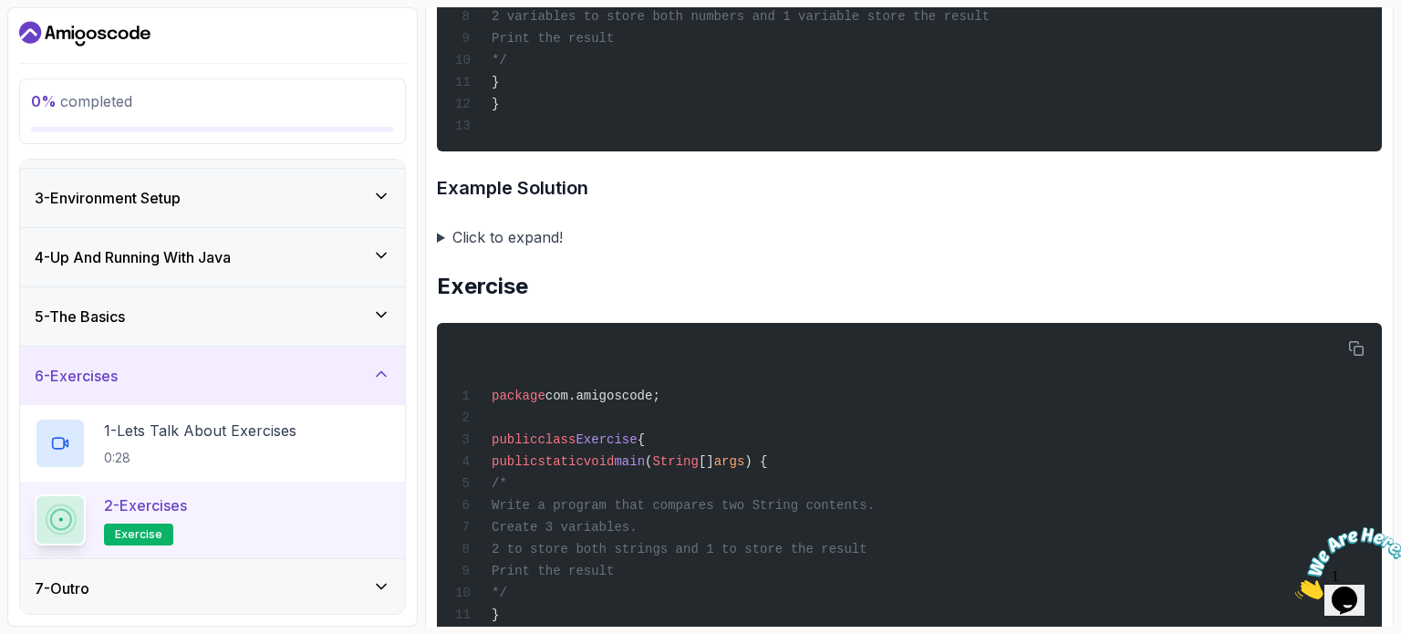
drag, startPoint x: 441, startPoint y: 233, endPoint x: 460, endPoint y: 234, distance: 19.2
click at [441, 234] on summary "Click to expand!" at bounding box center [909, 237] width 945 height 26
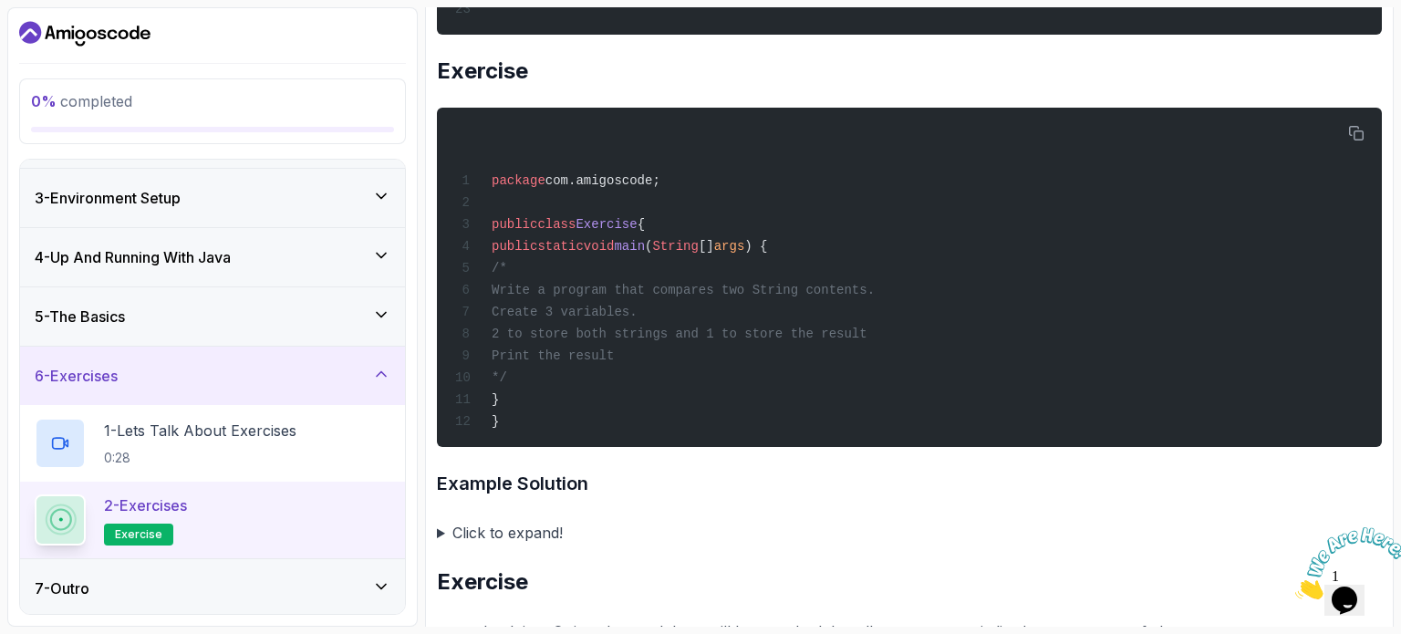
scroll to position [2464, 0]
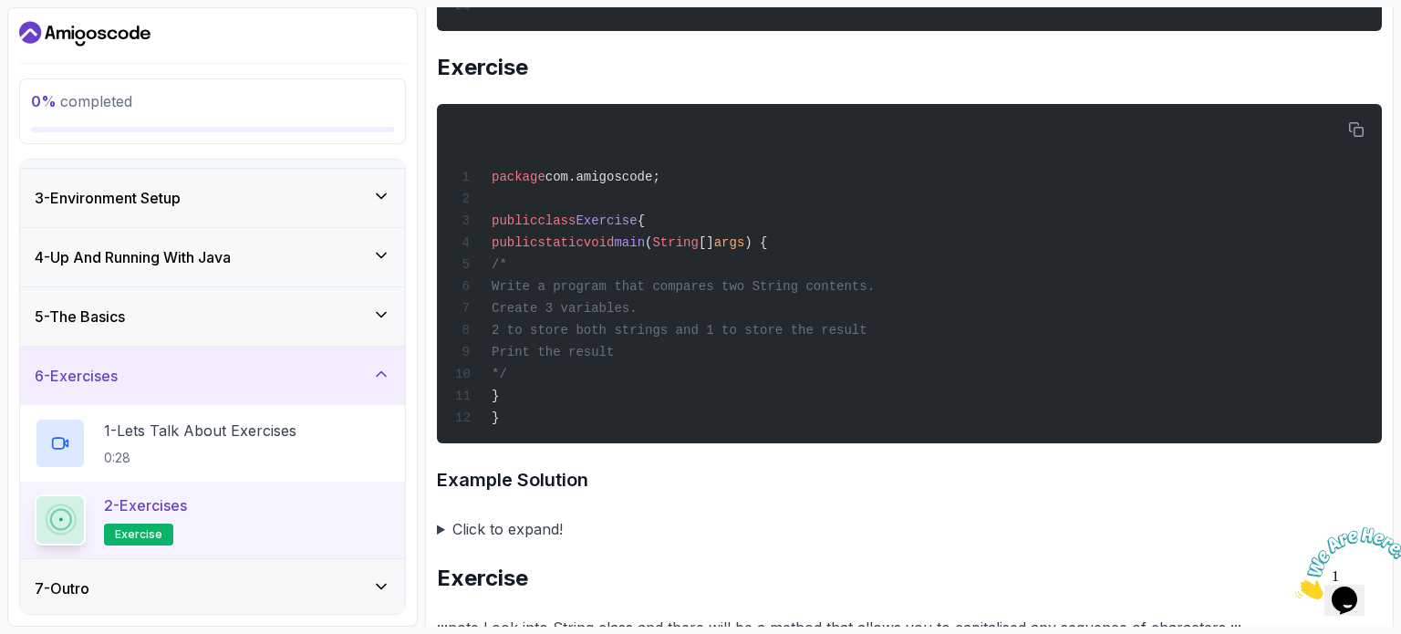
click at [167, 585] on div "7 - Outro" at bounding box center [213, 589] width 356 height 22
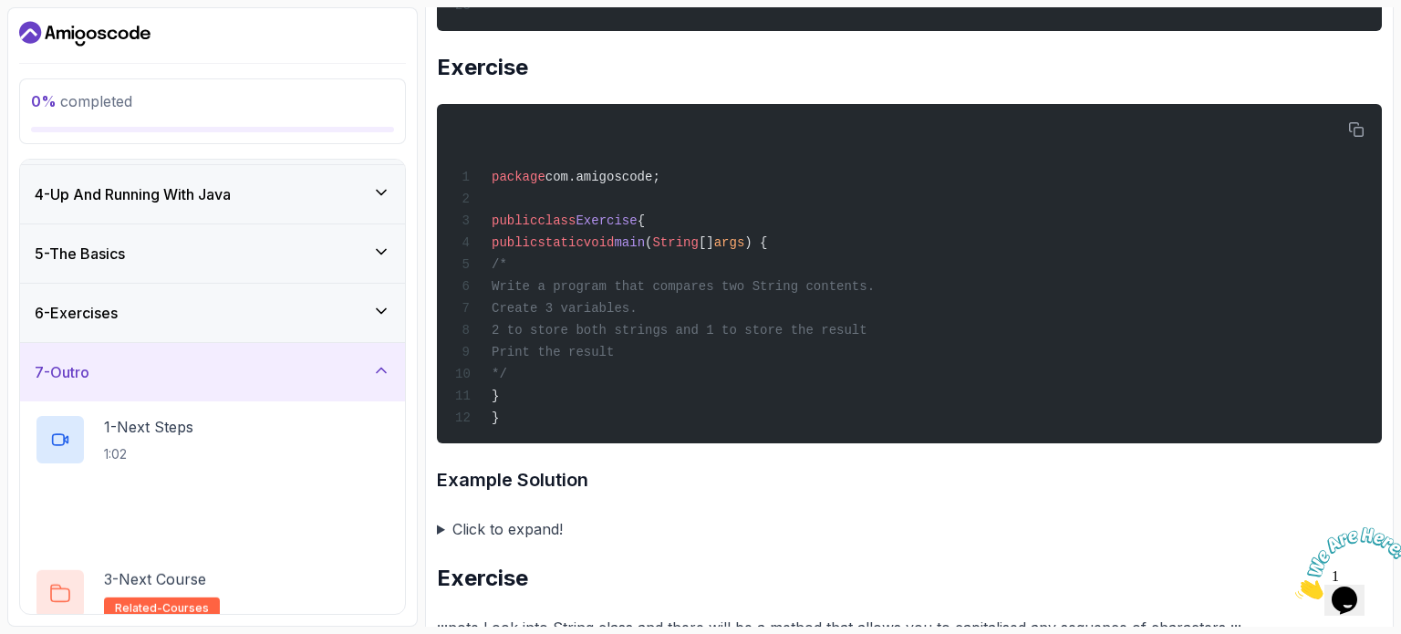
scroll to position [186, 0]
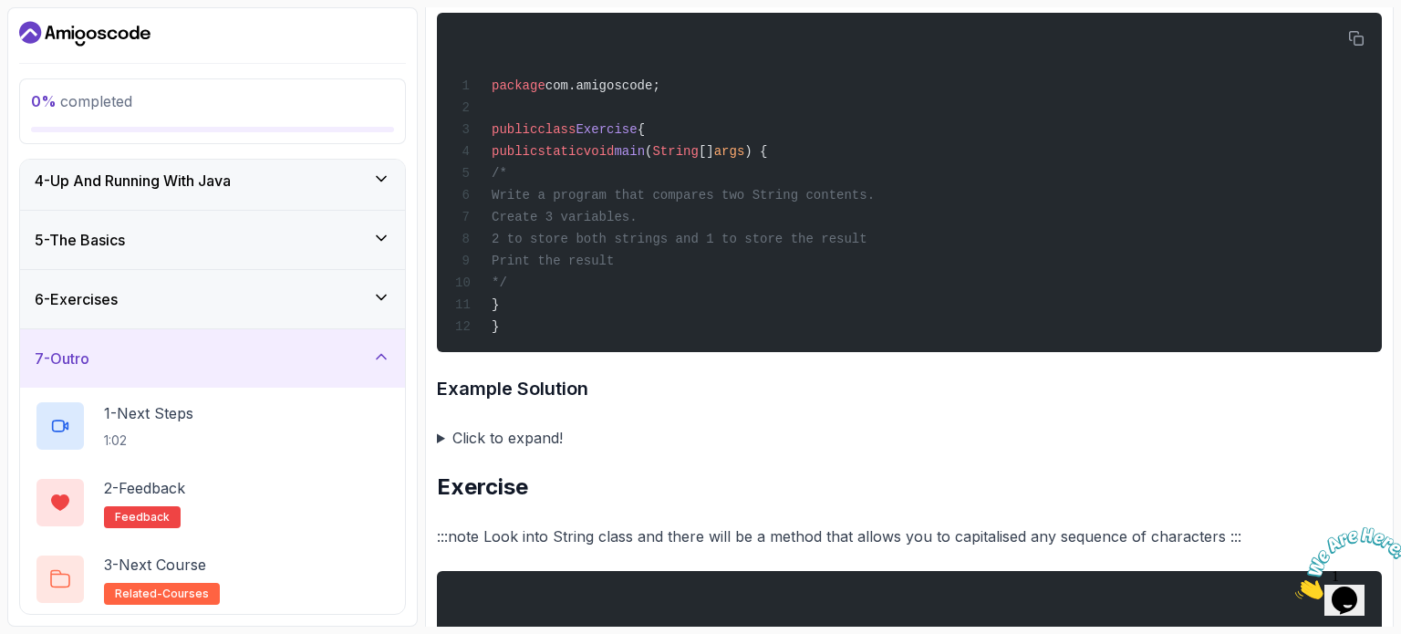
click at [493, 435] on summary "Click to expand!" at bounding box center [909, 438] width 945 height 26
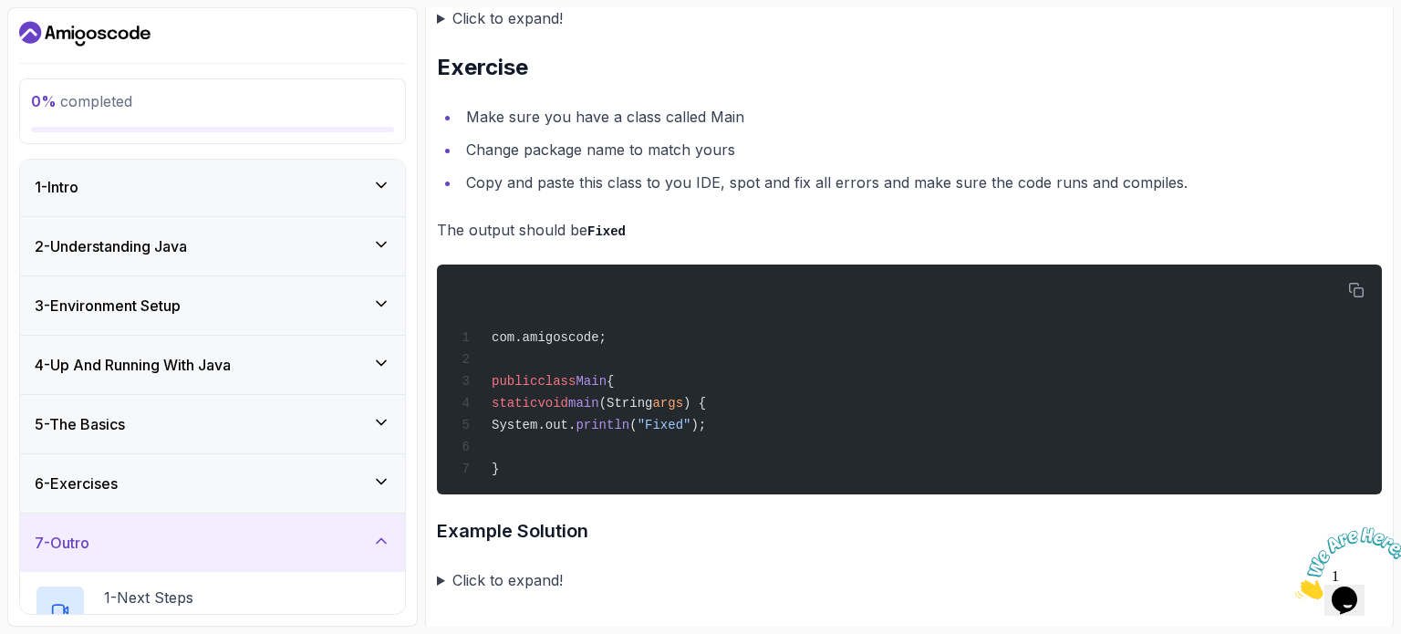
scroll to position [0, 0]
click at [80, 39] on icon "Dashboard" at bounding box center [84, 33] width 131 height 29
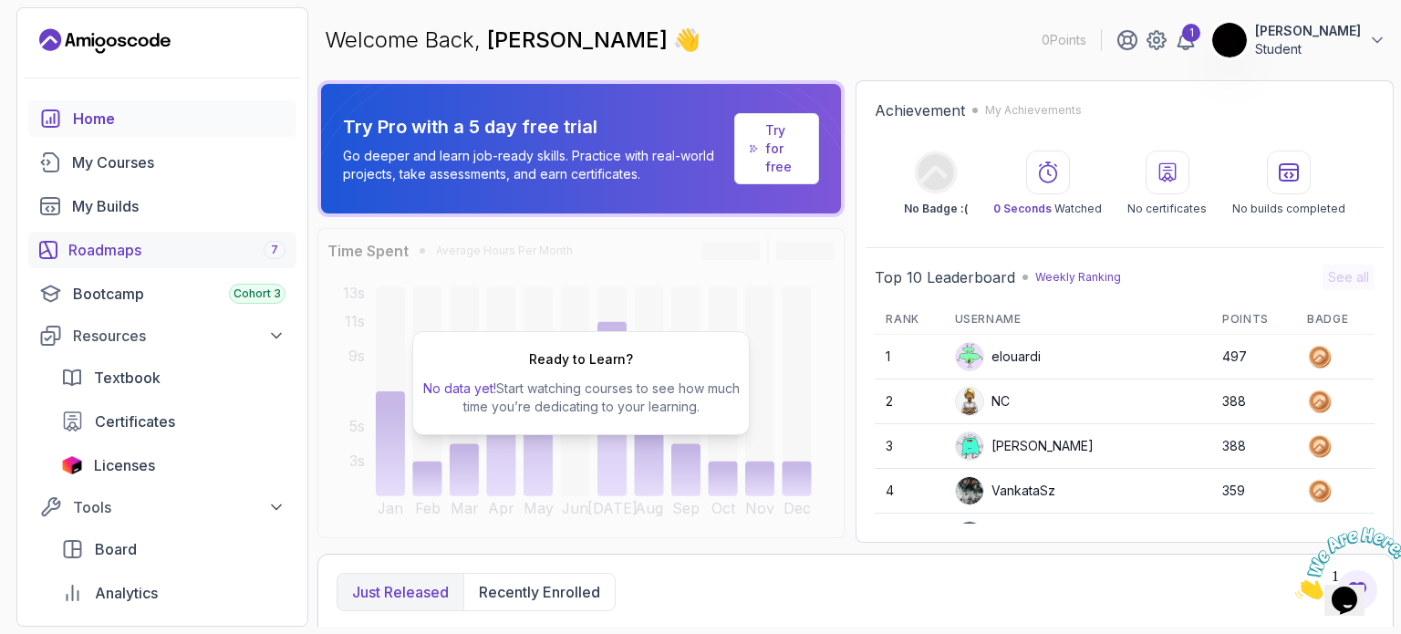
click at [151, 246] on div "Roadmaps 7" at bounding box center [176, 250] width 217 height 22
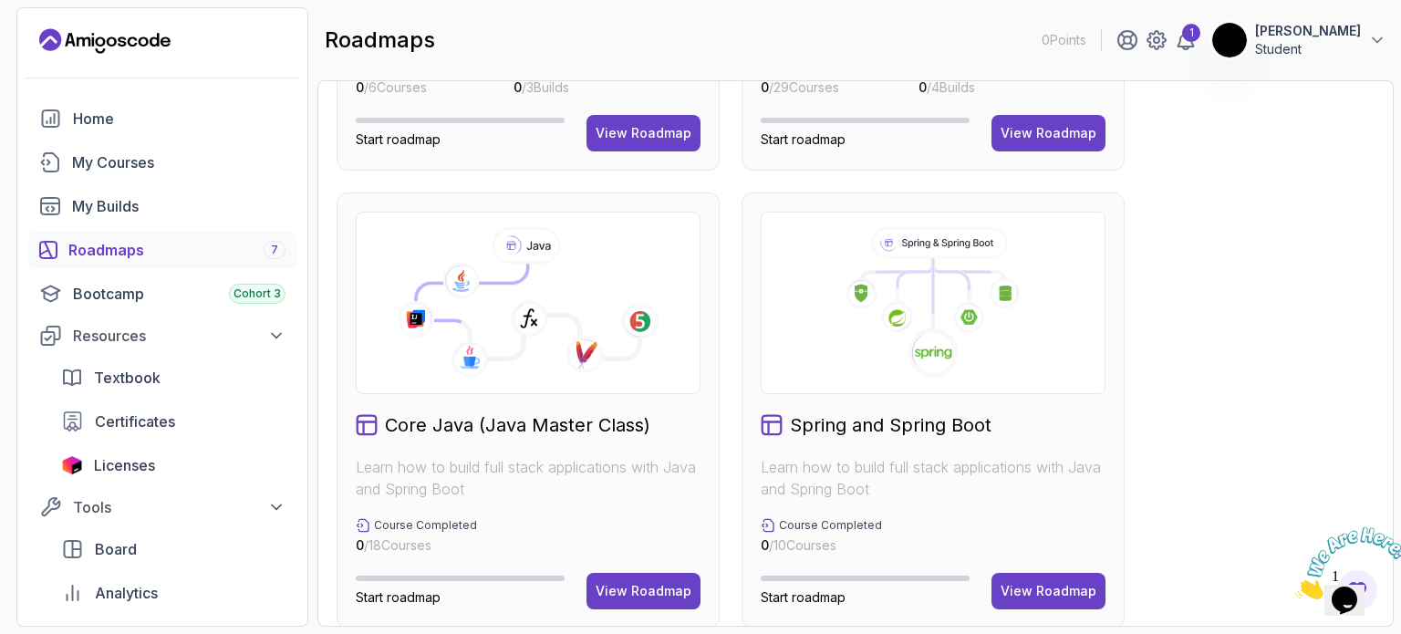
scroll to position [456, 0]
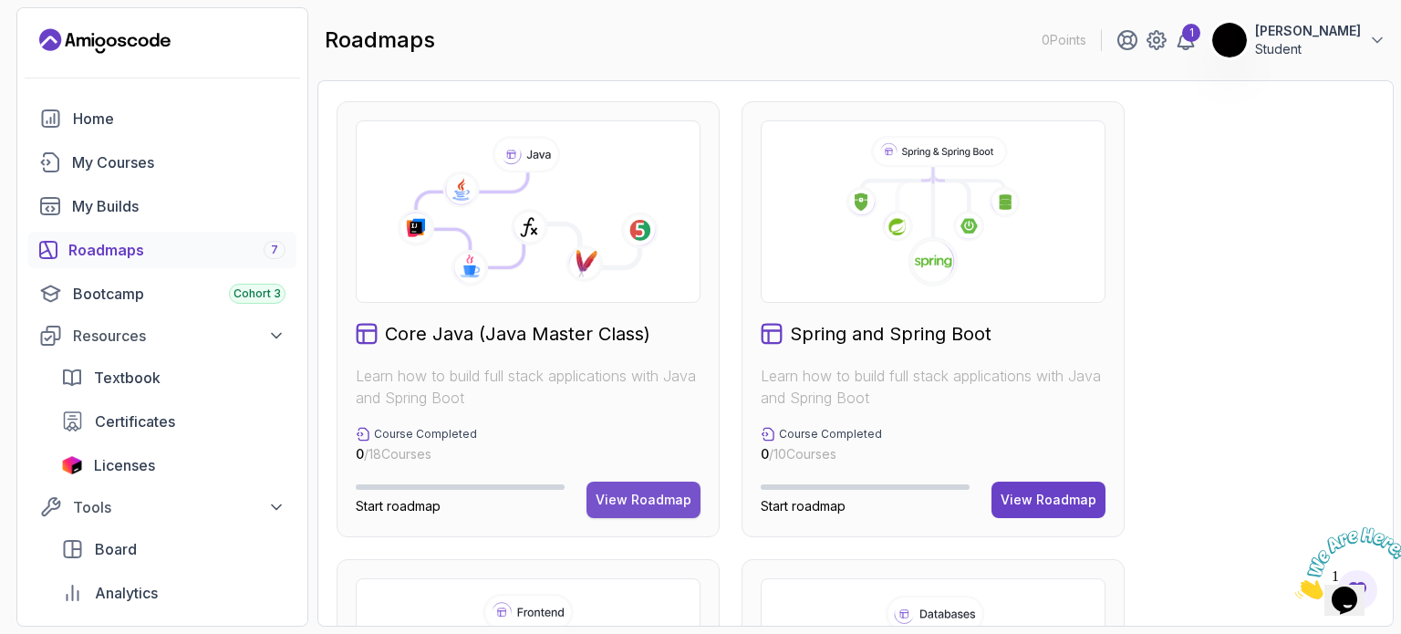
click at [631, 503] on div "View Roadmap" at bounding box center [644, 500] width 96 height 18
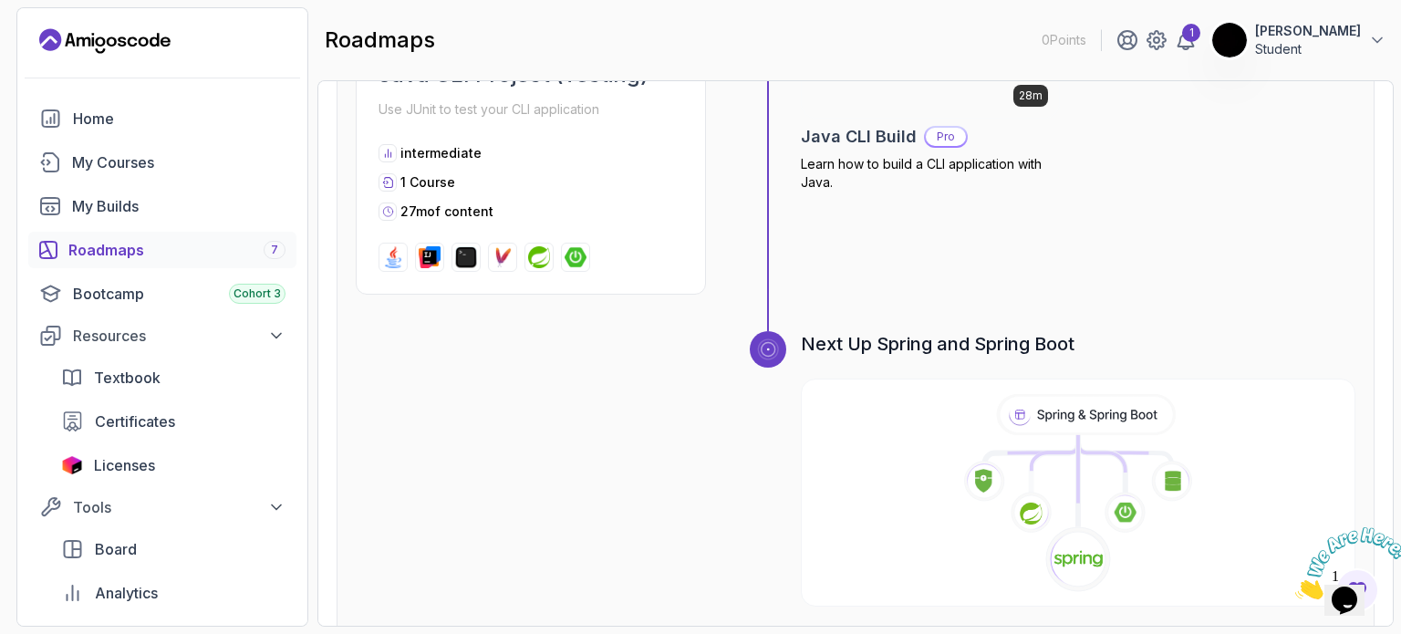
scroll to position [5895, 0]
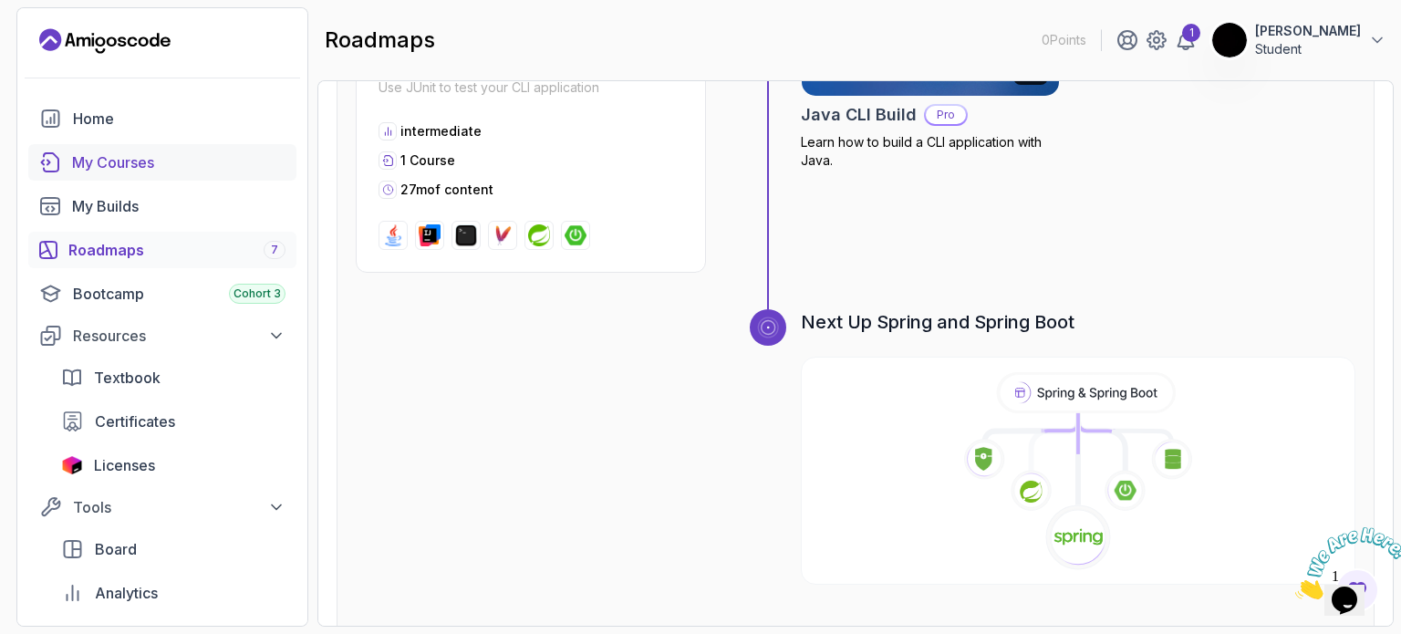
click at [106, 159] on div "My Courses" at bounding box center [179, 162] width 214 height 22
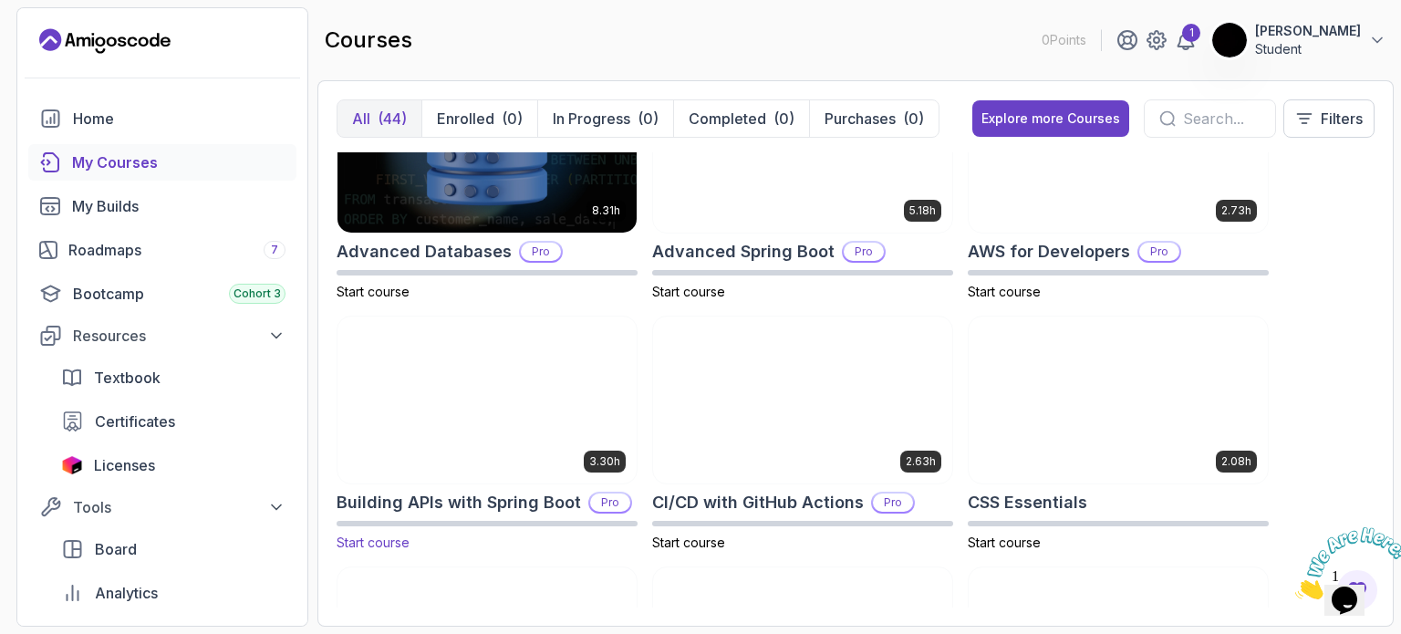
scroll to position [91, 0]
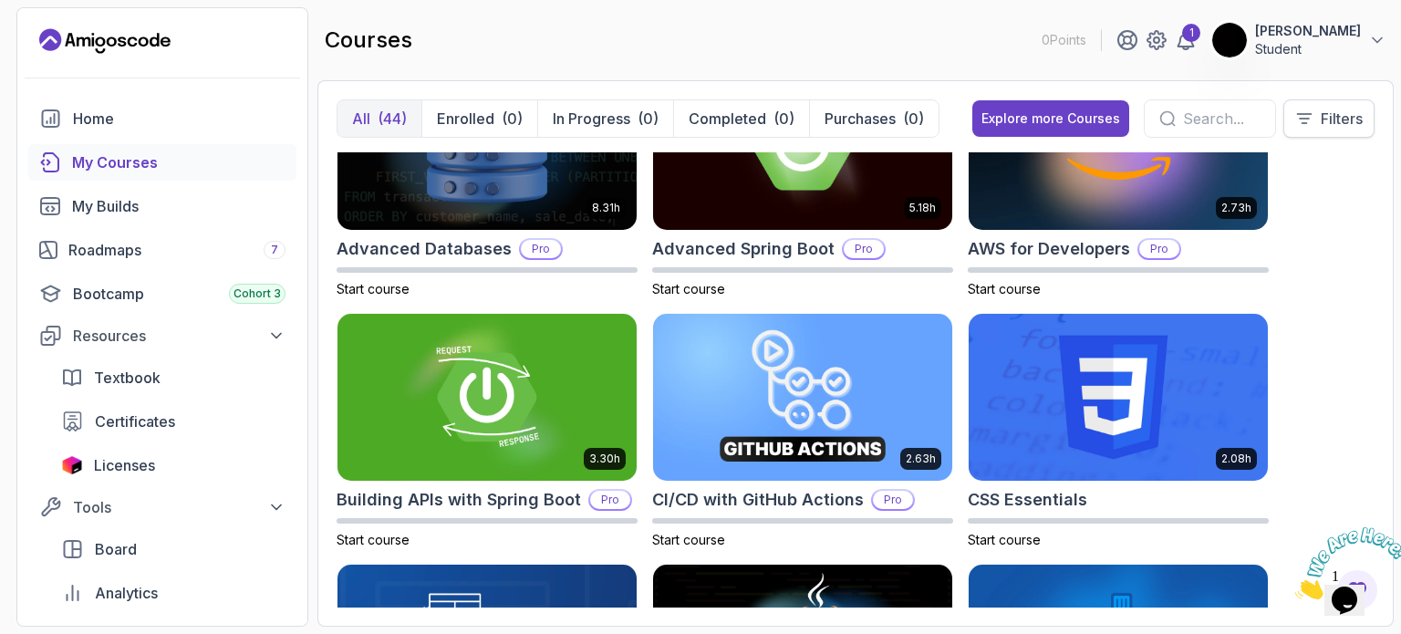
click at [1355, 121] on p "Filters" at bounding box center [1342, 119] width 42 height 22
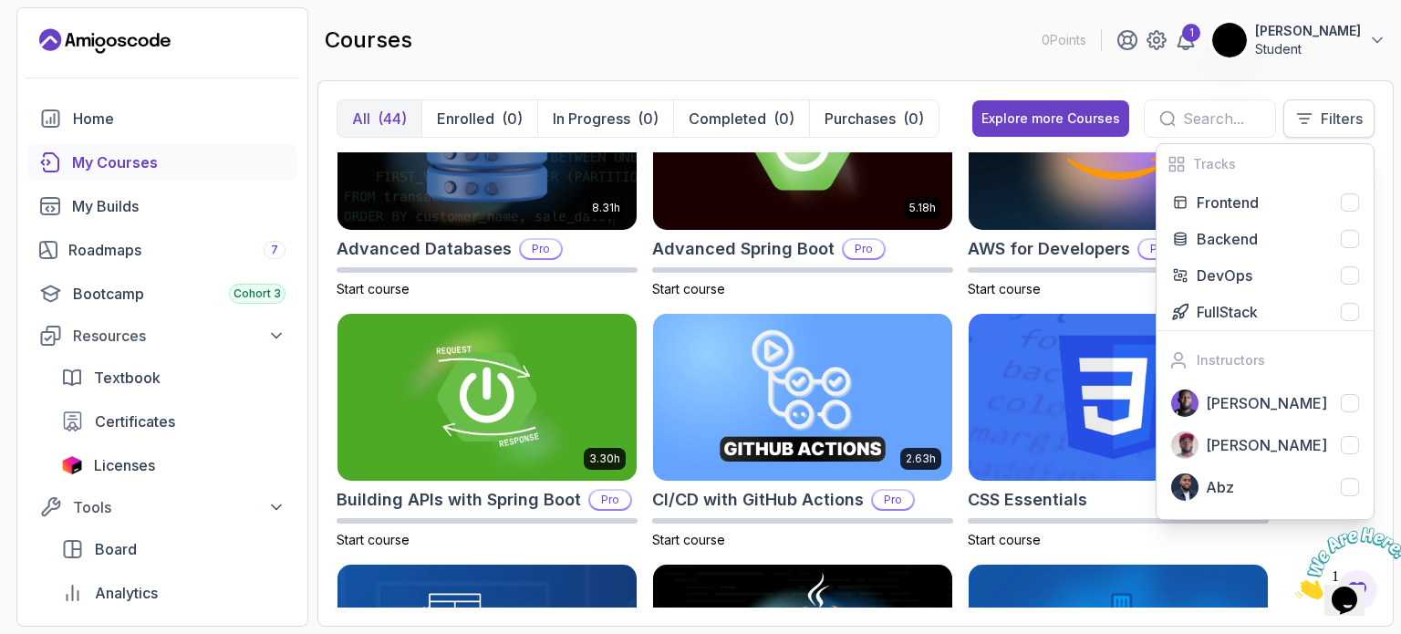
click at [1308, 123] on icon at bounding box center [1305, 118] width 18 height 18
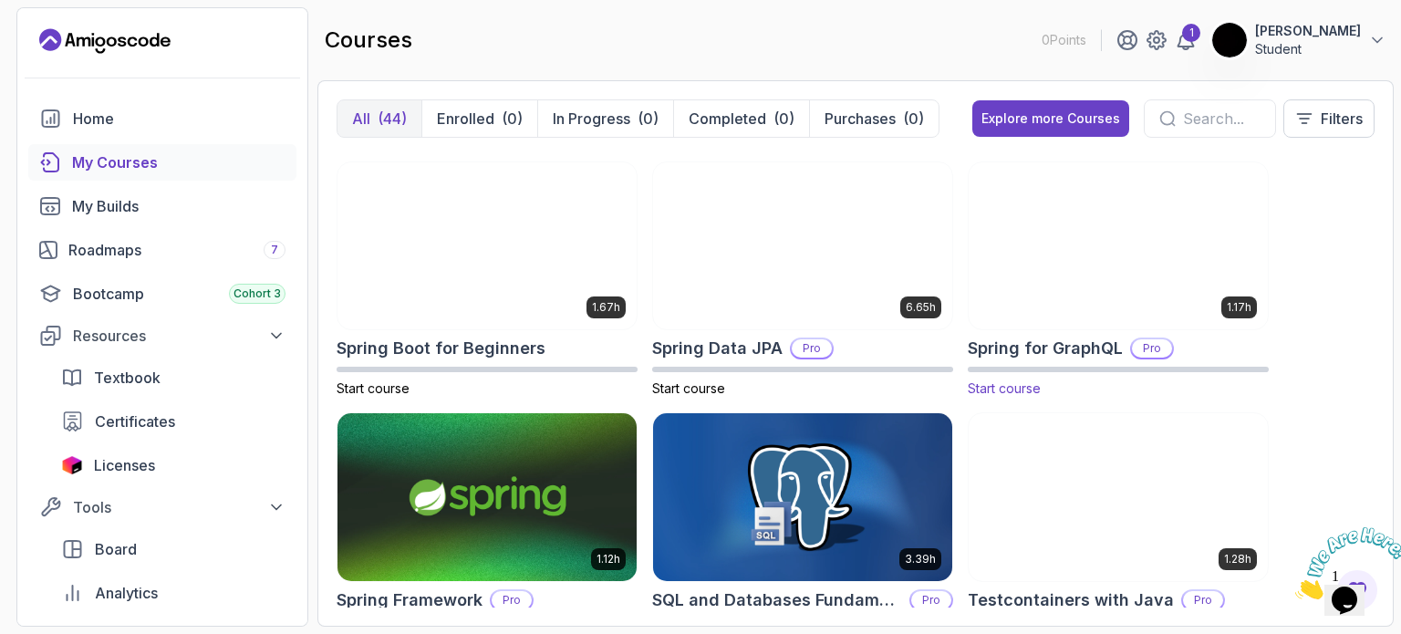
scroll to position [3011, 0]
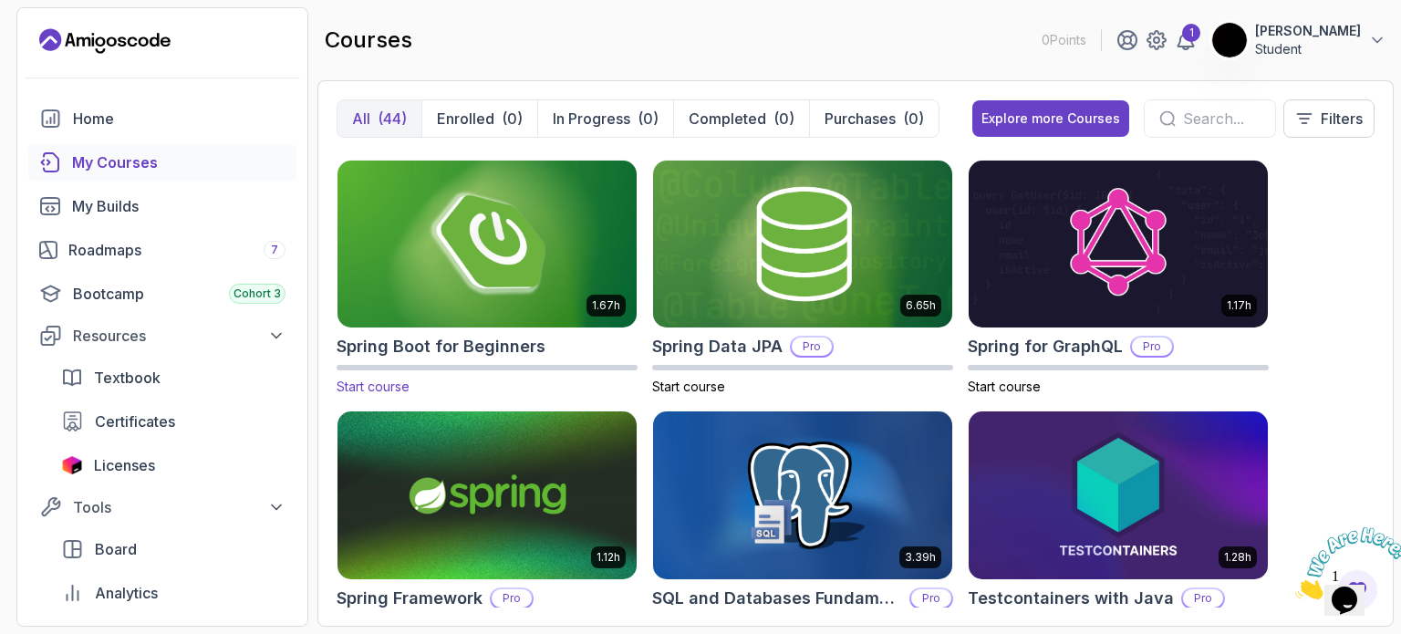
click at [431, 269] on img at bounding box center [487, 244] width 314 height 176
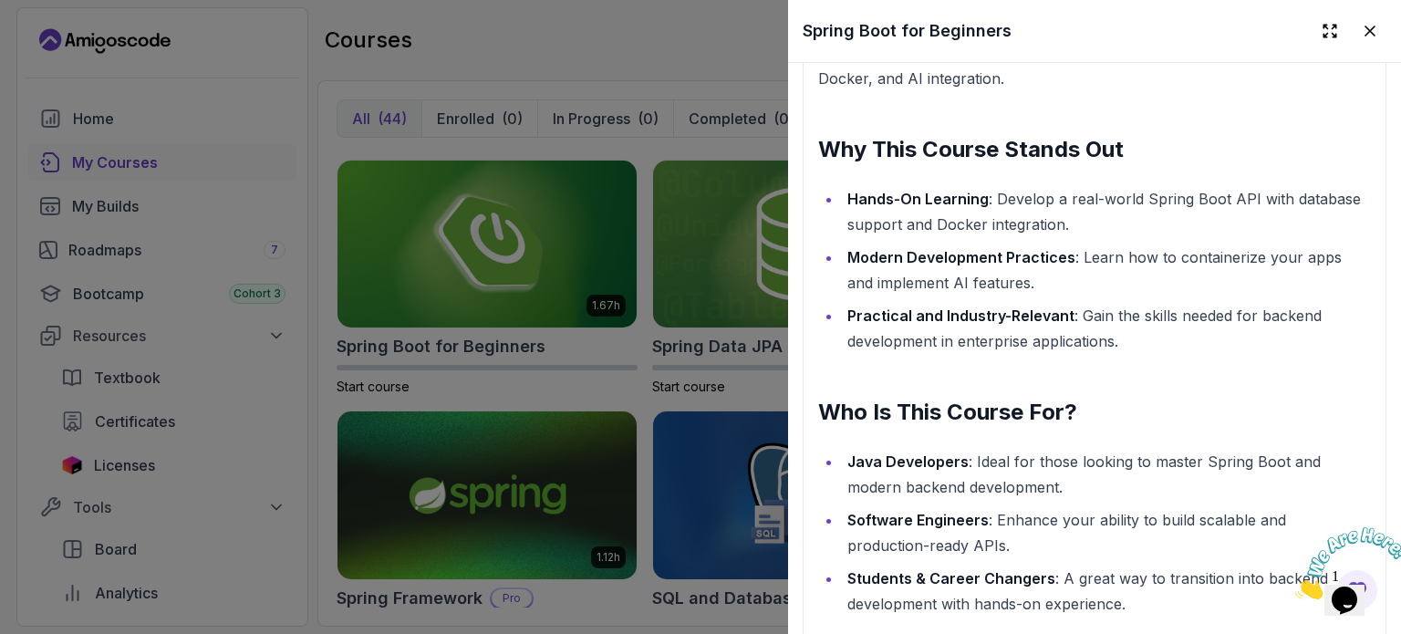
scroll to position [1916, 0]
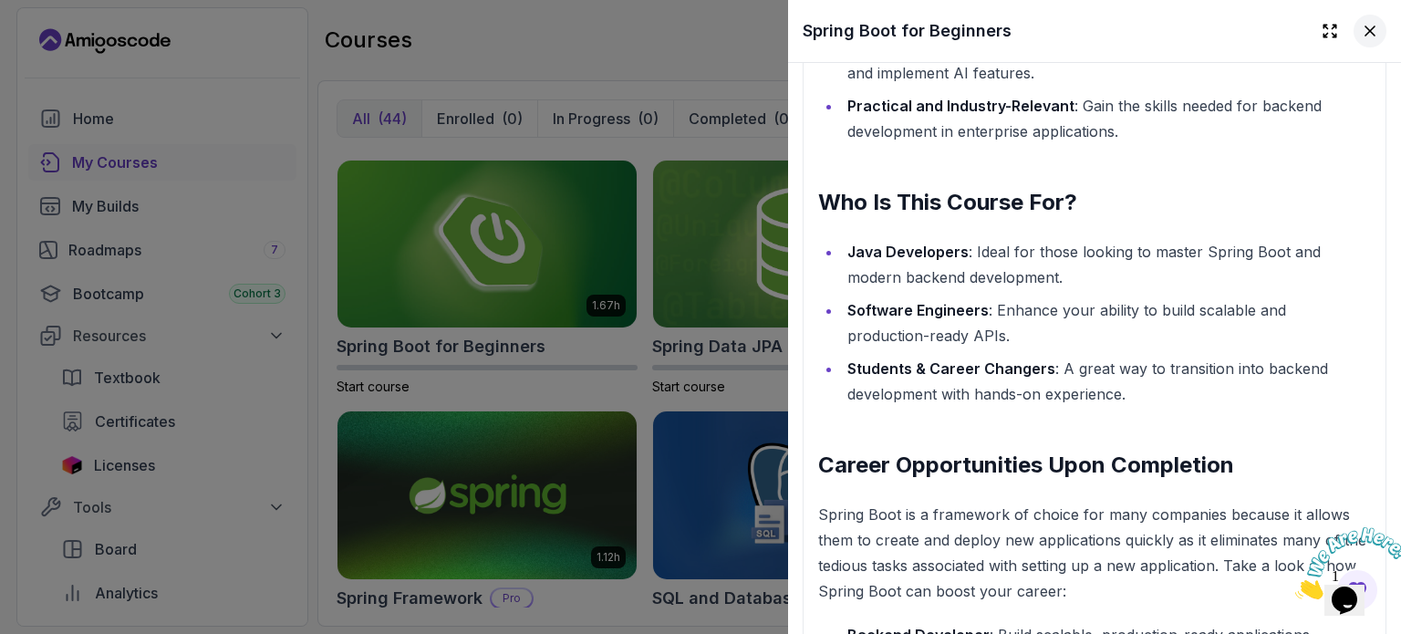
click at [1361, 32] on icon at bounding box center [1370, 31] width 18 height 18
